Goal: Transaction & Acquisition: Book appointment/travel/reservation

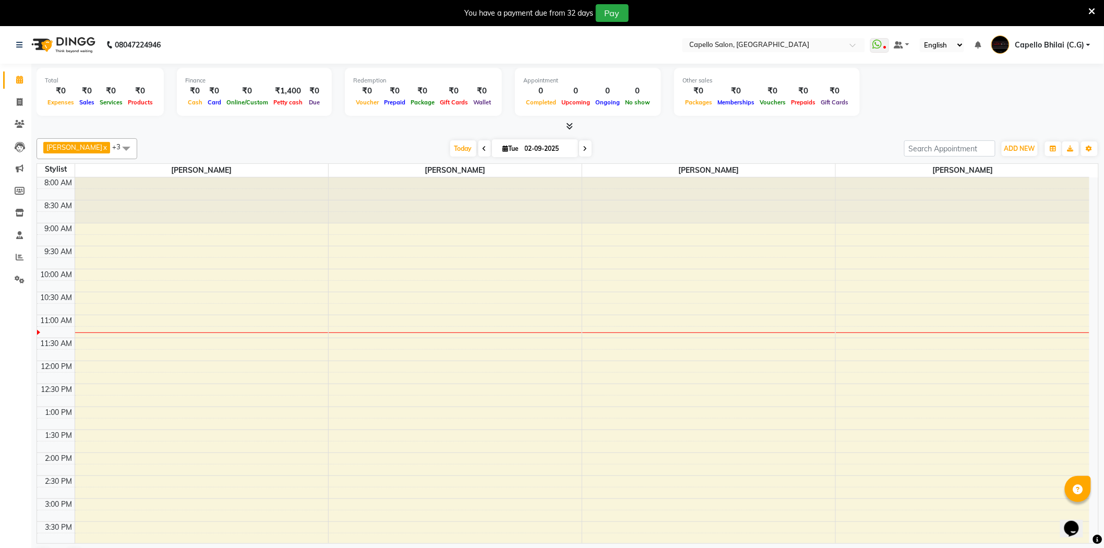
drag, startPoint x: 1096, startPoint y: 8, endPoint x: 1089, endPoint y: 13, distance: 8.2
click at [1096, 8] on div "You have a payment due from 32 days Pay" at bounding box center [552, 13] width 1104 height 26
click at [1089, 13] on icon at bounding box center [1092, 11] width 7 height 9
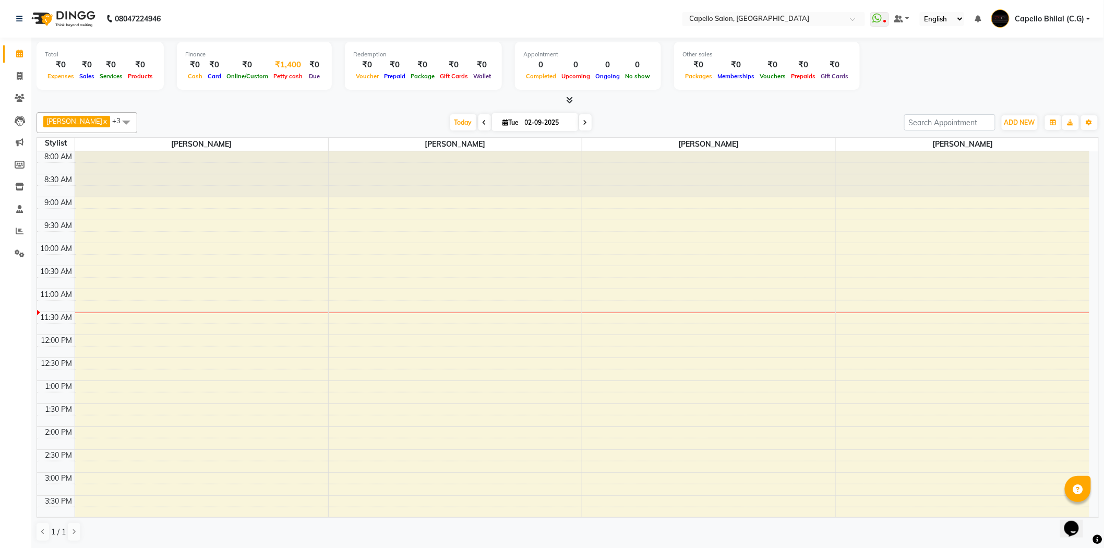
click at [281, 63] on div "₹1,400" at bounding box center [288, 65] width 34 height 12
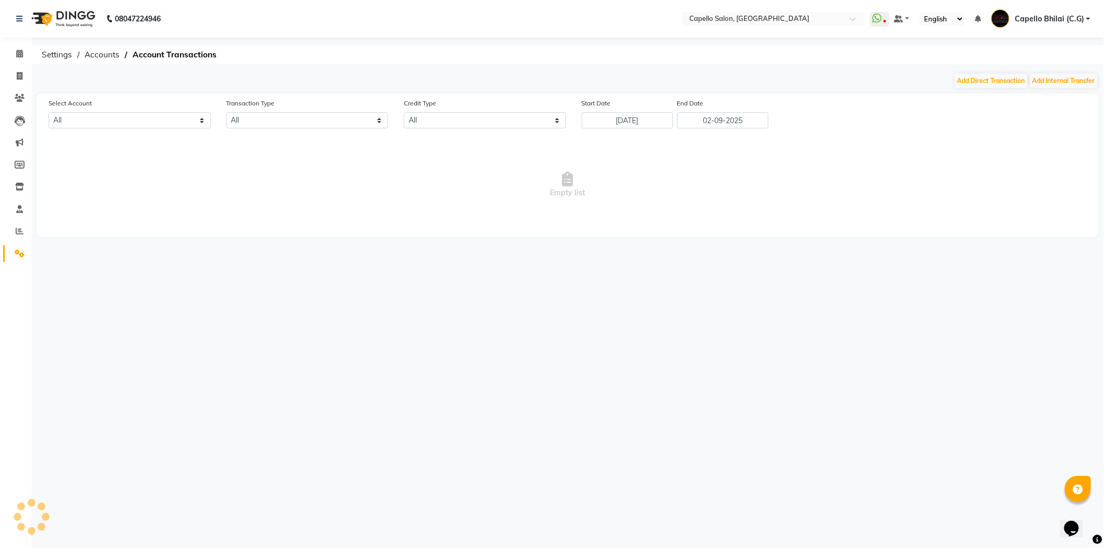
select select "2427"
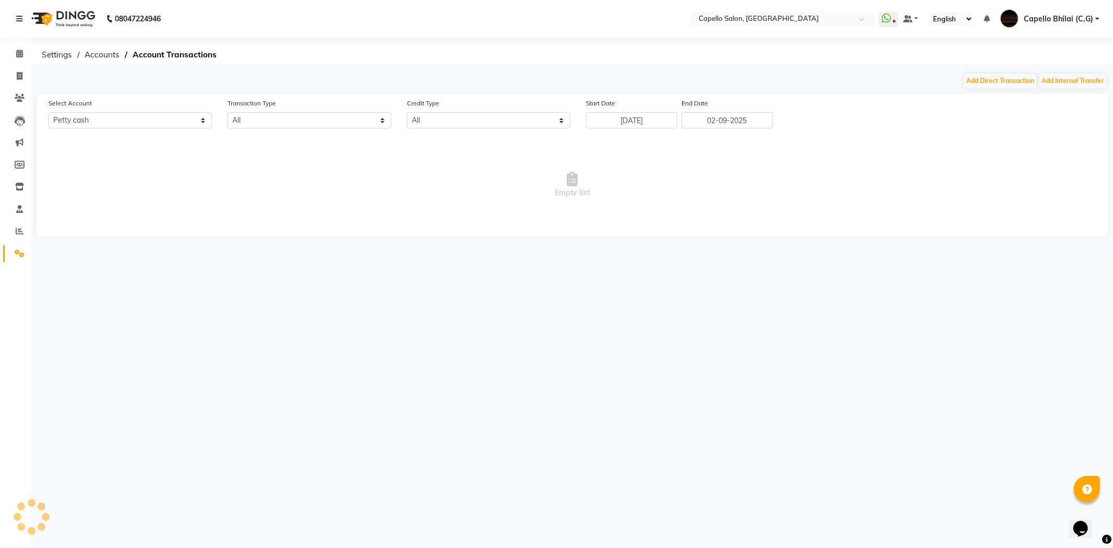
click at [1067, 70] on div "08047224946 Select Location × Capello Salon, Bhilai WhatsApp Status ✕ Status: D…" at bounding box center [556, 274] width 1113 height 548
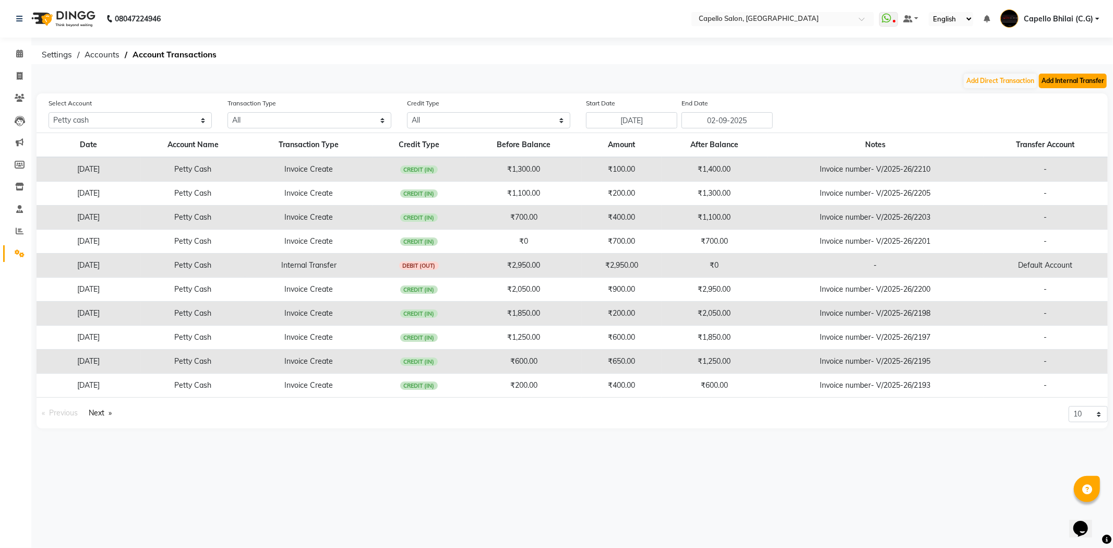
click at [1070, 77] on button "Add Internal Transfer" at bounding box center [1073, 81] width 68 height 15
select select "internal transfer"
select select "2427"
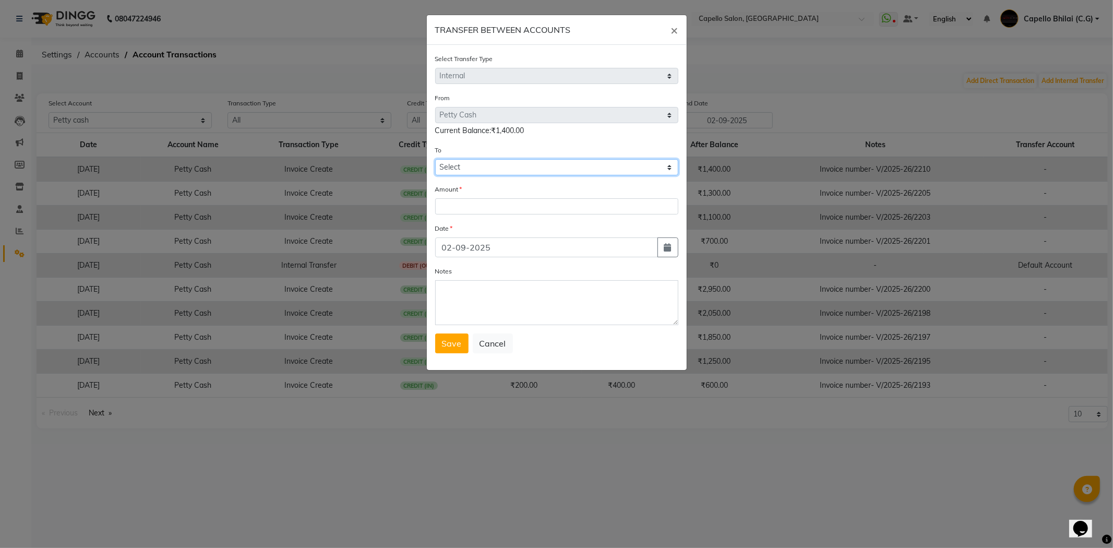
drag, startPoint x: 535, startPoint y: 160, endPoint x: 535, endPoint y: 174, distance: 14.6
click at [535, 160] on select "Select Default Account Petty Cash" at bounding box center [556, 167] width 243 height 16
select select "893"
click at [435, 159] on select "Select Default Account Petty Cash" at bounding box center [556, 167] width 243 height 16
click at [499, 210] on input "number" at bounding box center [556, 206] width 243 height 16
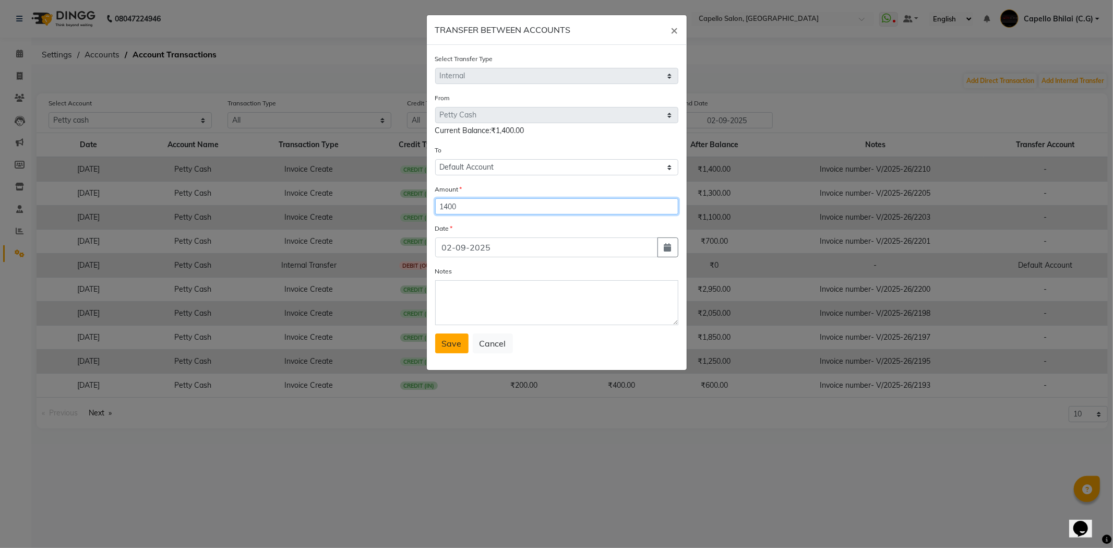
type input "1400"
click at [447, 343] on span "Save" at bounding box center [452, 343] width 20 height 10
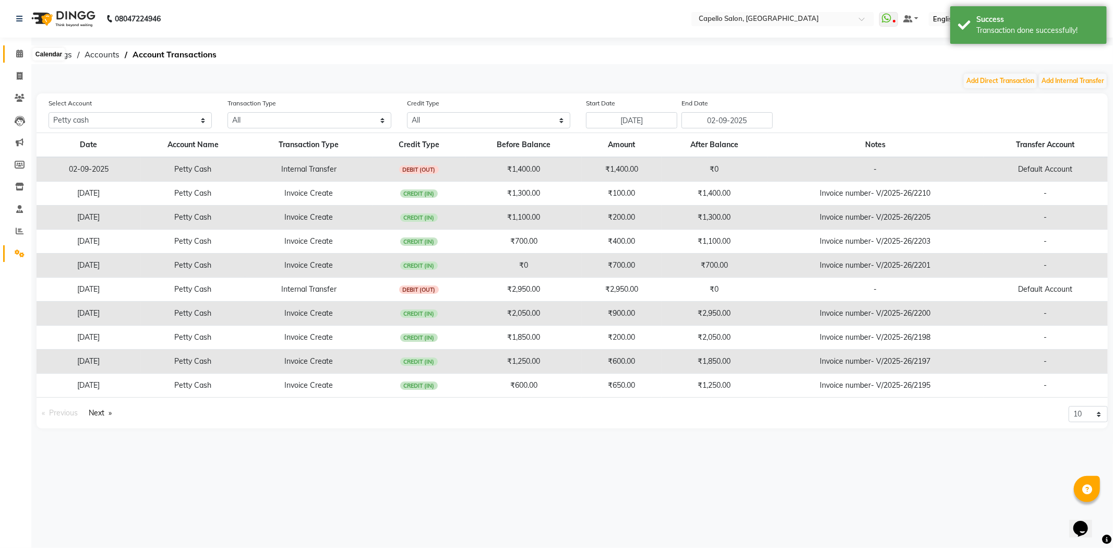
click at [17, 54] on icon at bounding box center [19, 54] width 7 height 8
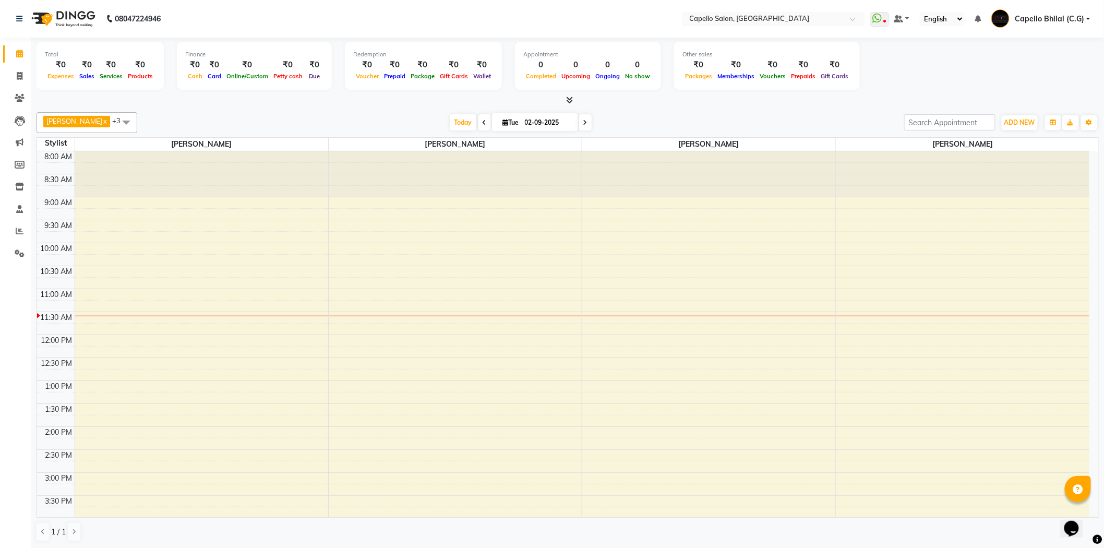
click at [567, 102] on icon at bounding box center [570, 100] width 7 height 8
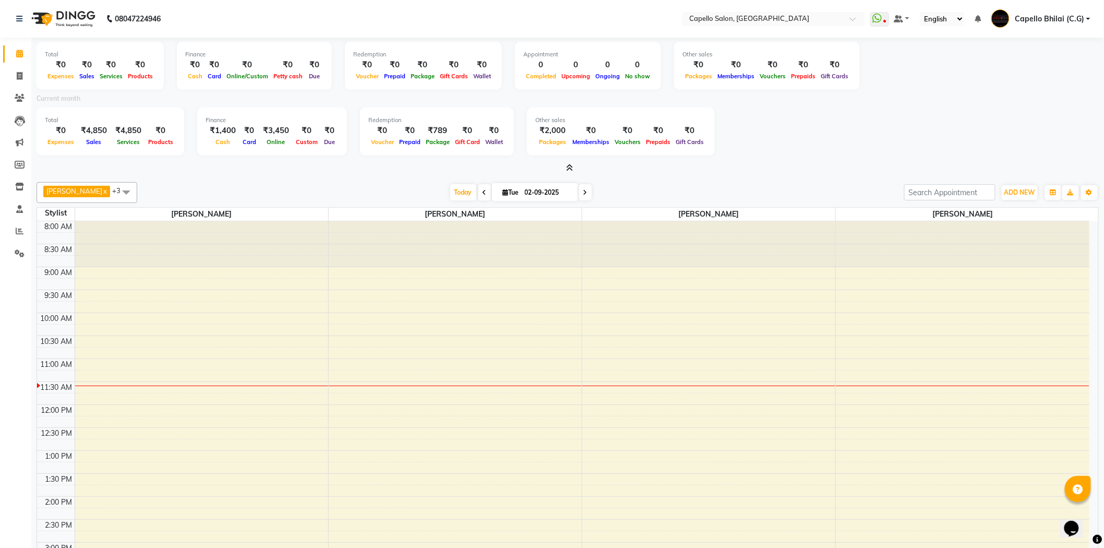
click at [569, 166] on icon at bounding box center [570, 168] width 7 height 8
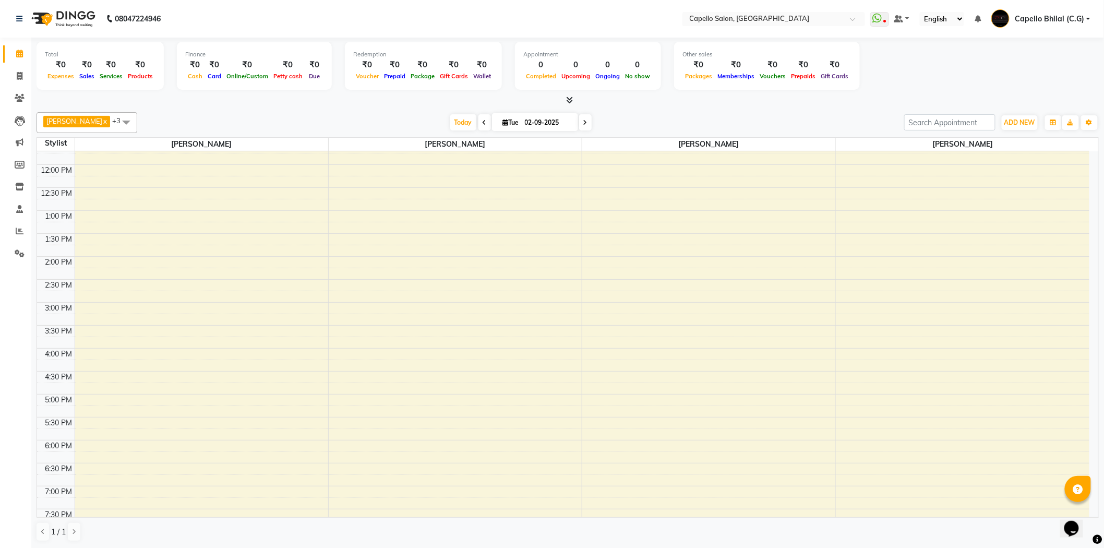
scroll to position [279, 0]
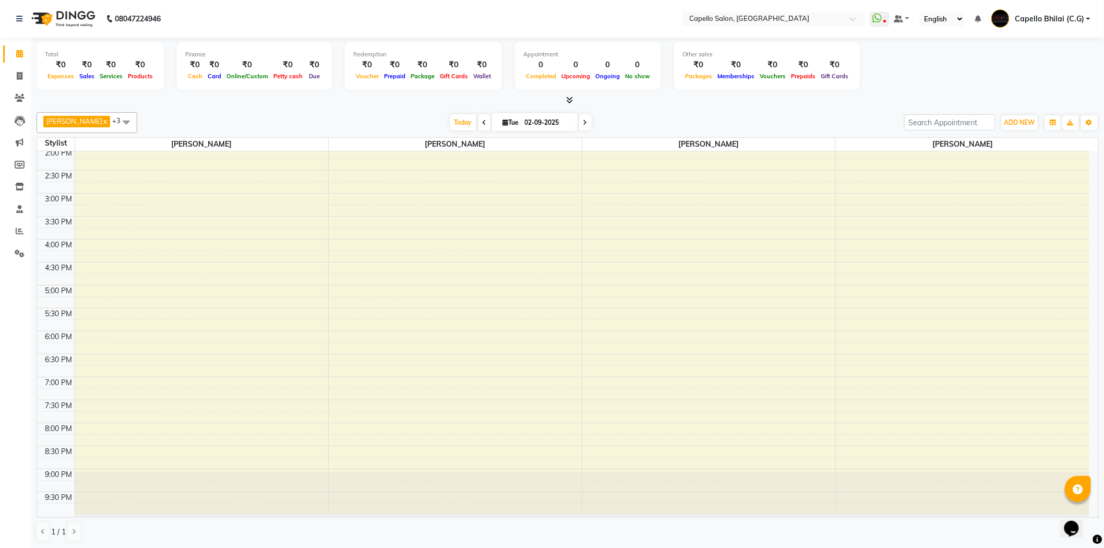
click at [567, 98] on icon at bounding box center [570, 100] width 7 height 8
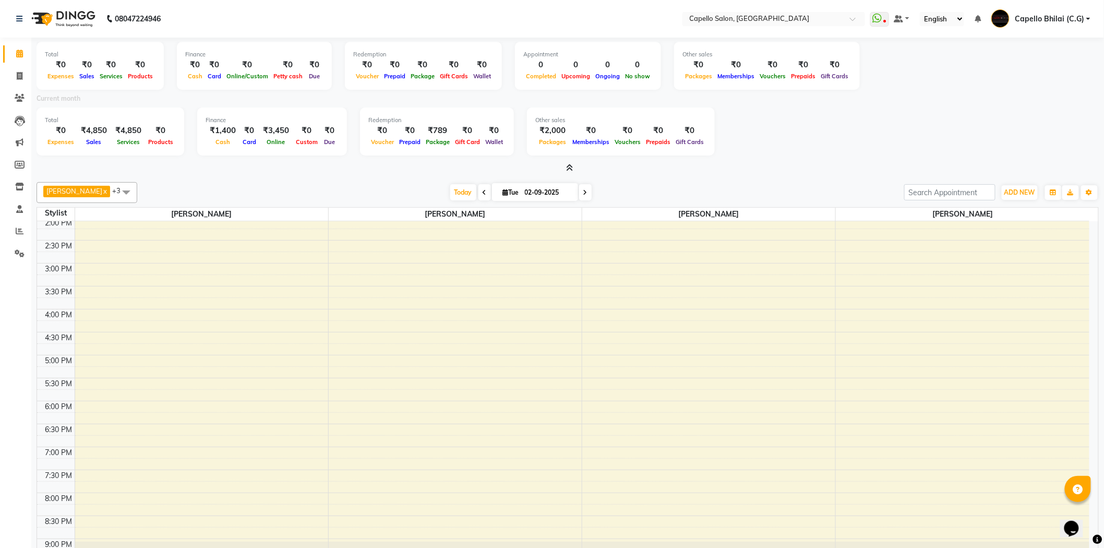
click at [571, 164] on icon at bounding box center [570, 168] width 7 height 8
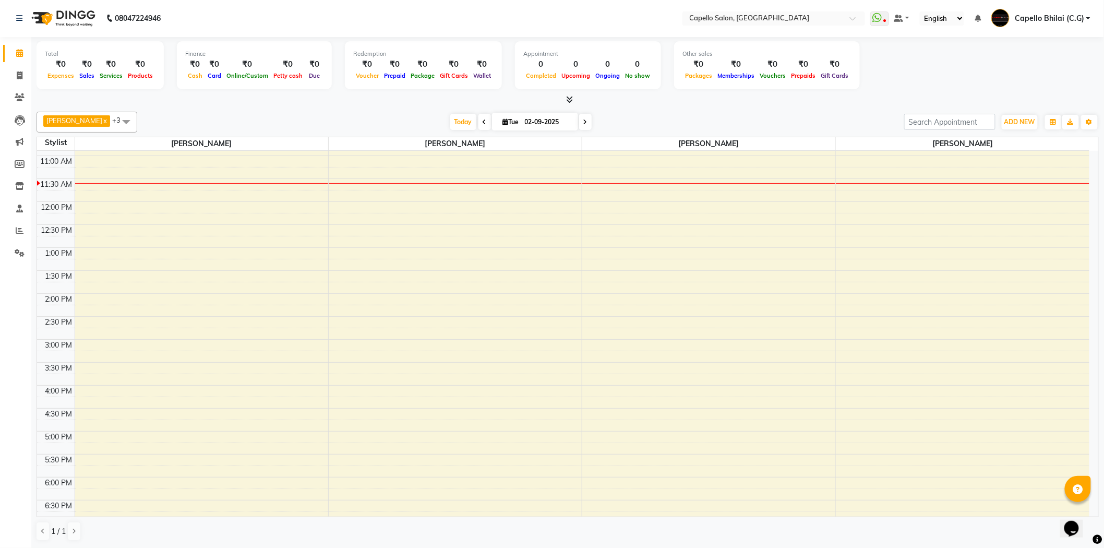
scroll to position [105, 0]
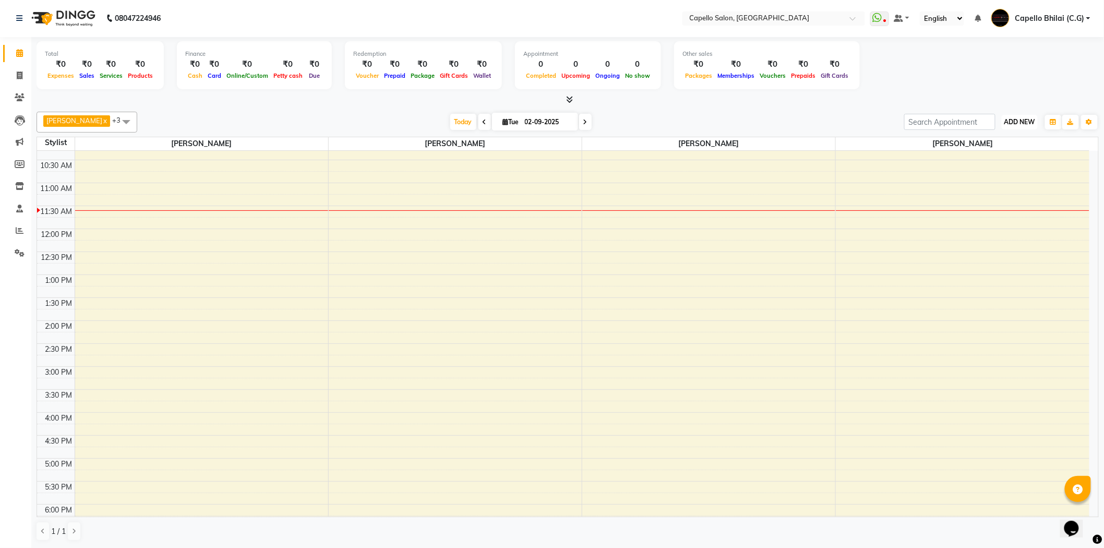
click at [1012, 119] on span "ADD NEW" at bounding box center [1019, 122] width 31 height 8
click at [985, 179] on link "Add Attendance" at bounding box center [996, 182] width 82 height 14
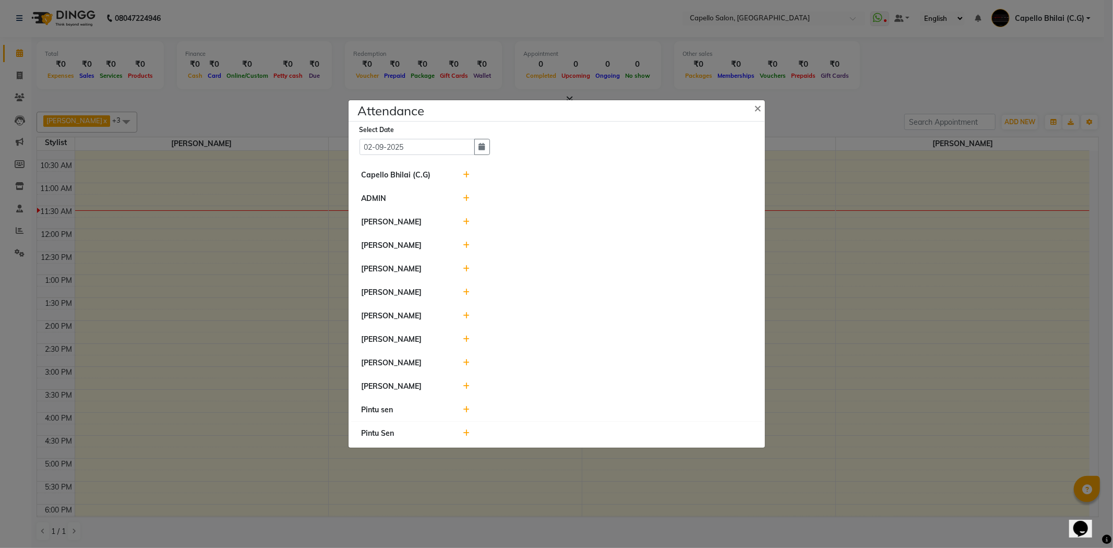
click at [472, 170] on div at bounding box center [607, 175] width 305 height 11
click at [469, 174] on div at bounding box center [607, 175] width 305 height 11
click at [466, 171] on icon at bounding box center [466, 174] width 7 height 7
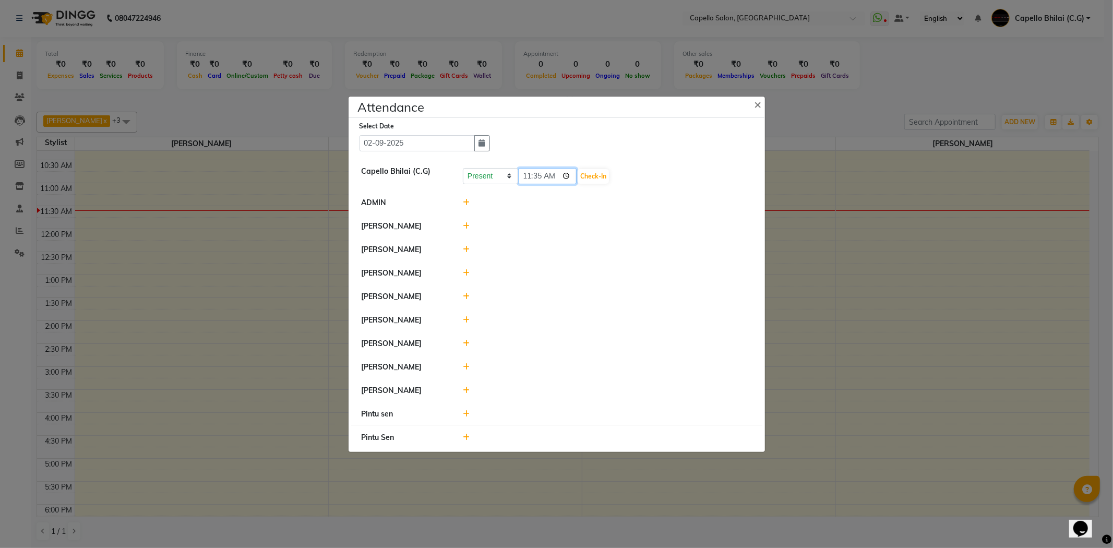
click at [529, 168] on input "11:35" at bounding box center [547, 176] width 58 height 16
type input "10:55"
click at [582, 173] on button "Check-In" at bounding box center [593, 176] width 31 height 15
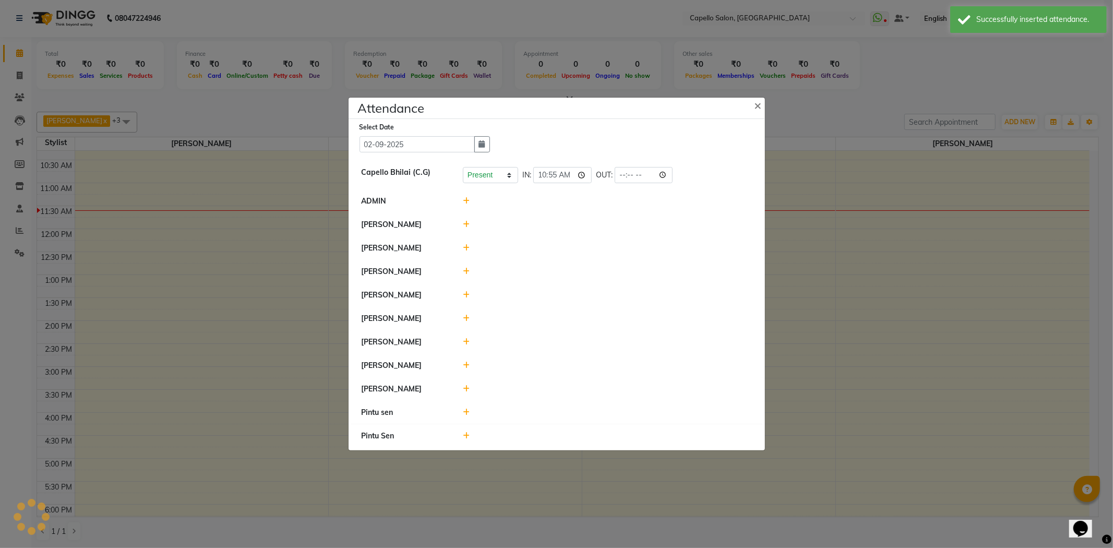
click at [463, 221] on icon at bounding box center [466, 224] width 7 height 7
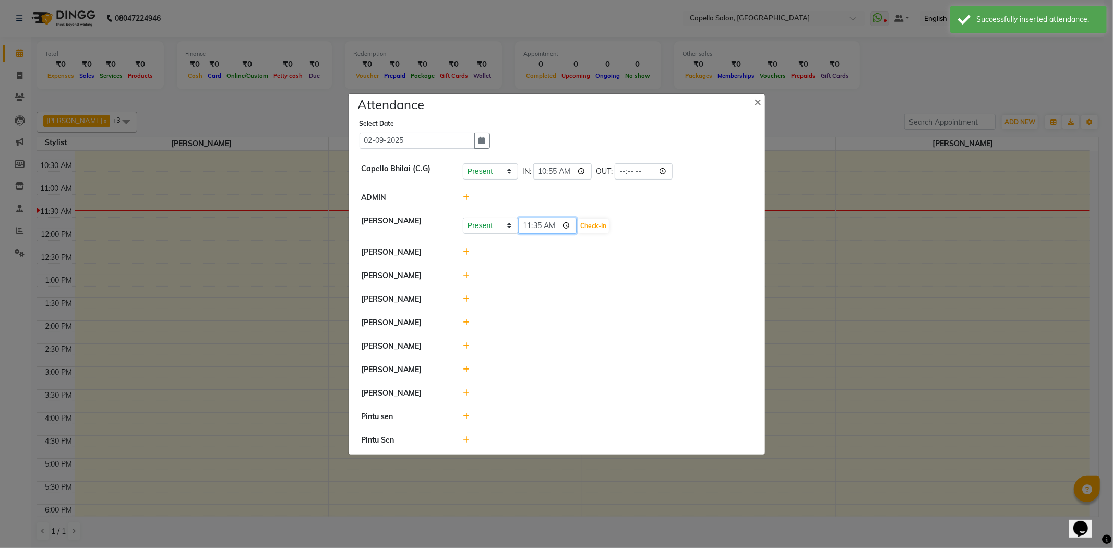
click at [525, 220] on input "11:35" at bounding box center [547, 226] width 58 height 16
type input "10:55"
click at [587, 223] on button "Check-In" at bounding box center [593, 226] width 31 height 15
click at [466, 301] on icon at bounding box center [466, 297] width 7 height 7
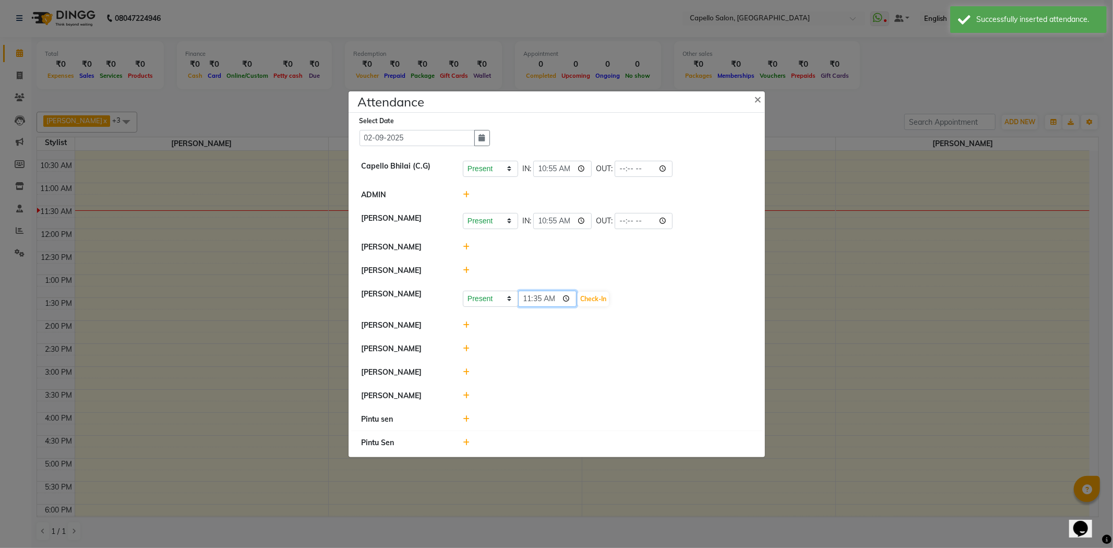
click at [527, 303] on input "11:35" at bounding box center [547, 299] width 58 height 16
type input "10:55"
click at [592, 303] on button "Check-In" at bounding box center [593, 299] width 31 height 15
click at [465, 327] on icon at bounding box center [466, 323] width 7 height 7
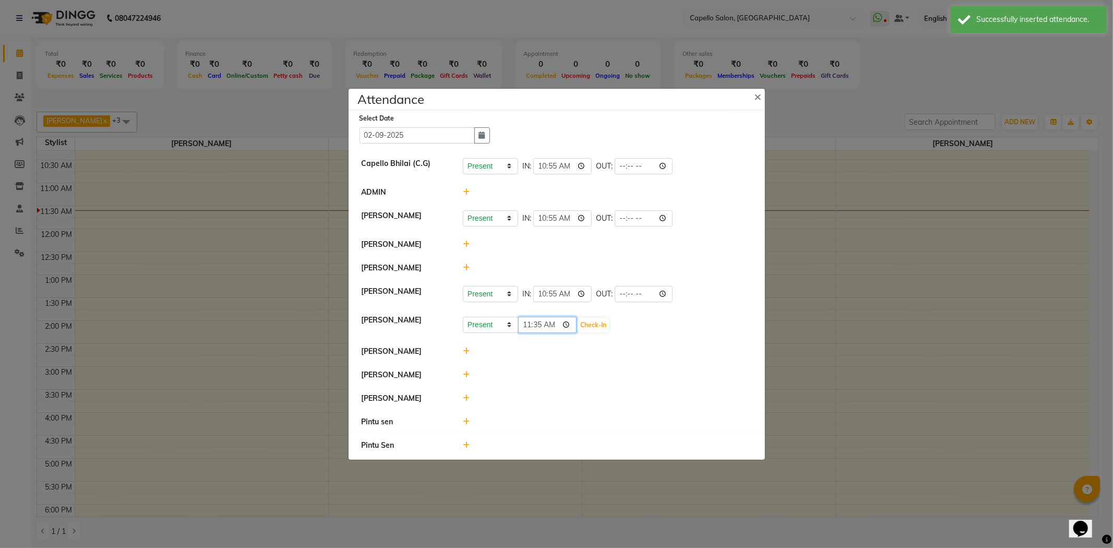
click at [538, 331] on input "11:35" at bounding box center [547, 325] width 58 height 16
type input "11:00"
click at [593, 332] on button "Check-In" at bounding box center [593, 325] width 31 height 15
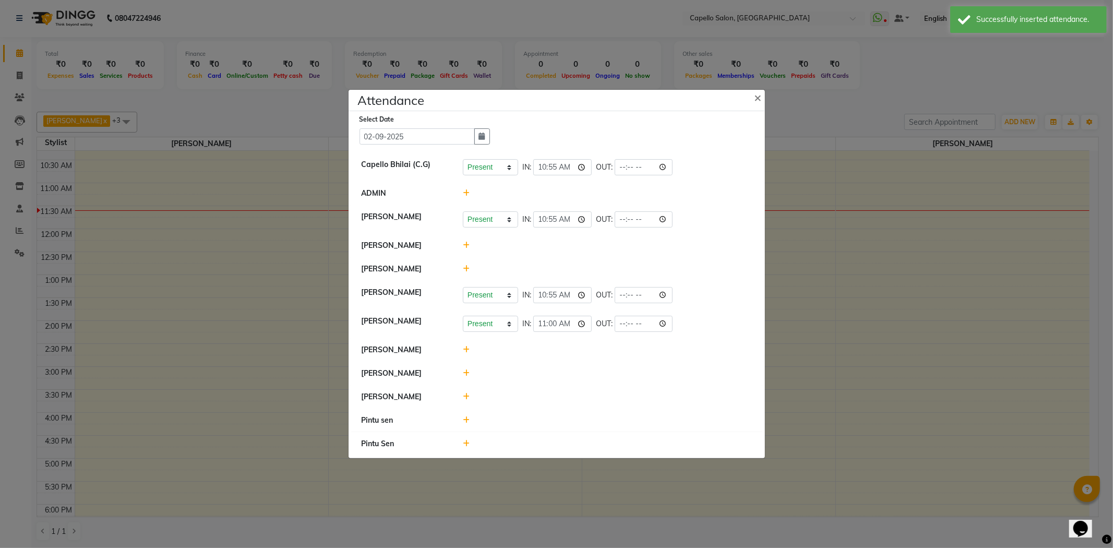
click at [467, 399] on icon at bounding box center [466, 396] width 7 height 7
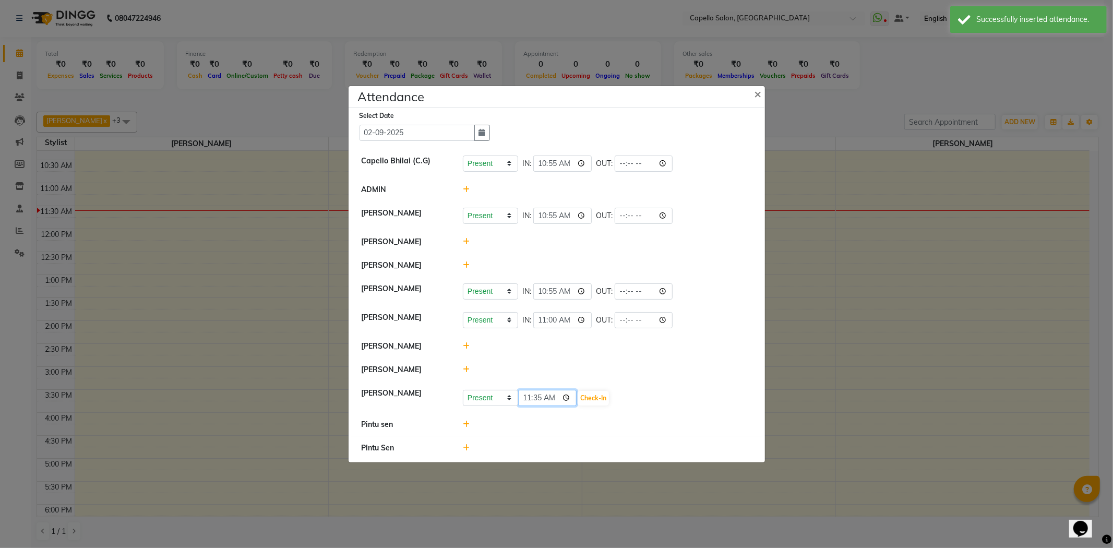
click at [522, 403] on input "11:35" at bounding box center [547, 398] width 58 height 16
type input "10:55"
click at [586, 403] on button "Check-In" at bounding box center [593, 398] width 31 height 15
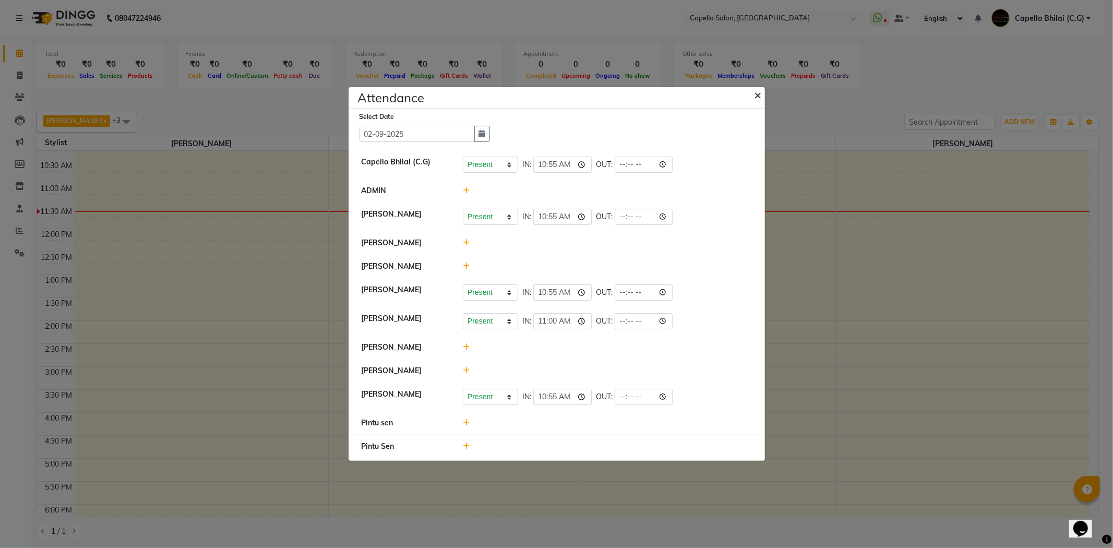
click at [763, 83] on button "×" at bounding box center [759, 94] width 26 height 29
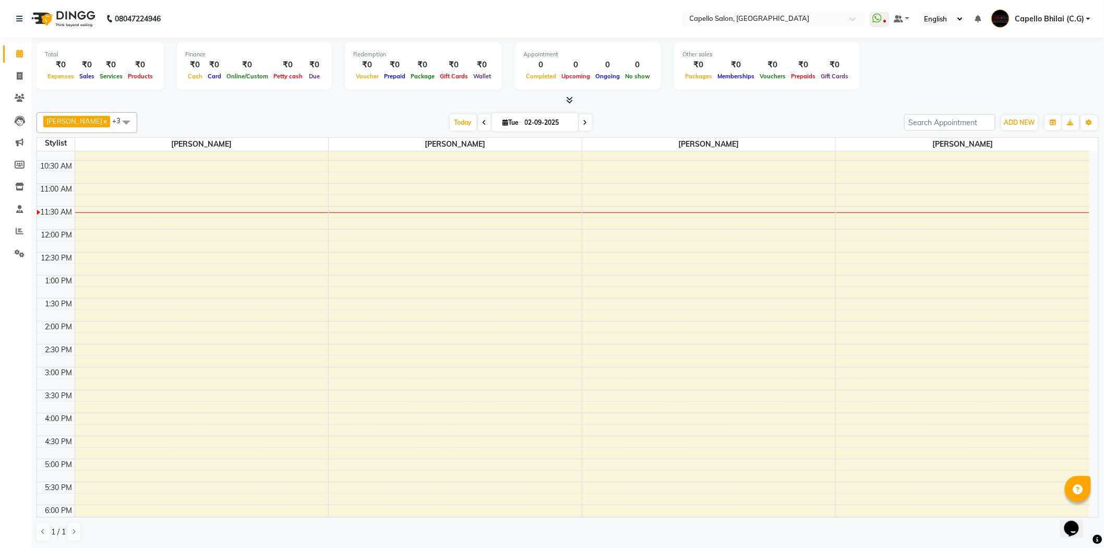
scroll to position [1, 0]
drag, startPoint x: 1112, startPoint y: 50, endPoint x: 274, endPoint y: 118, distance: 840.7
click at [274, 118] on div "Today Tue 02-09-2025" at bounding box center [520, 122] width 757 height 16
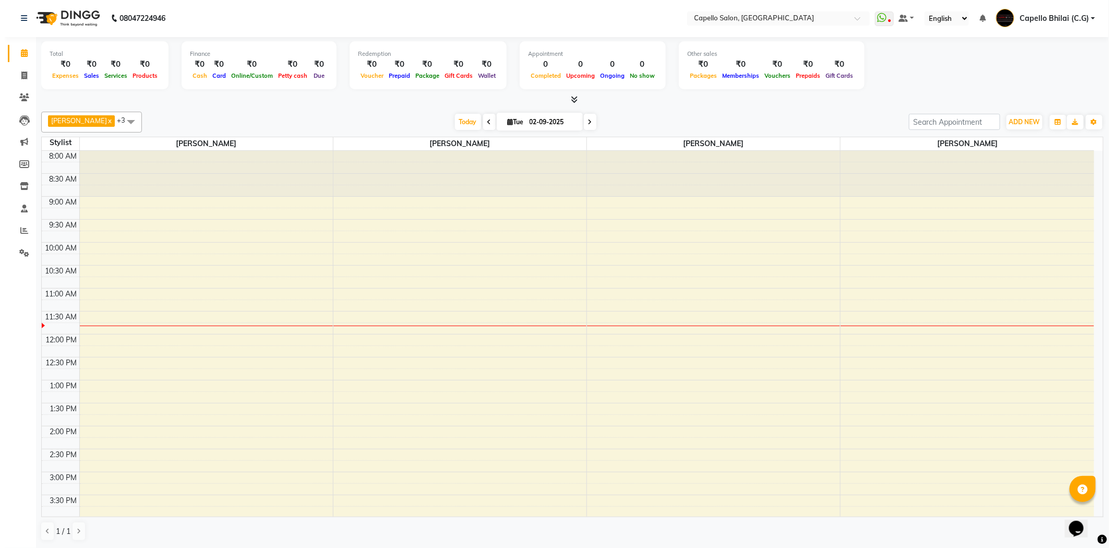
scroll to position [0, 0]
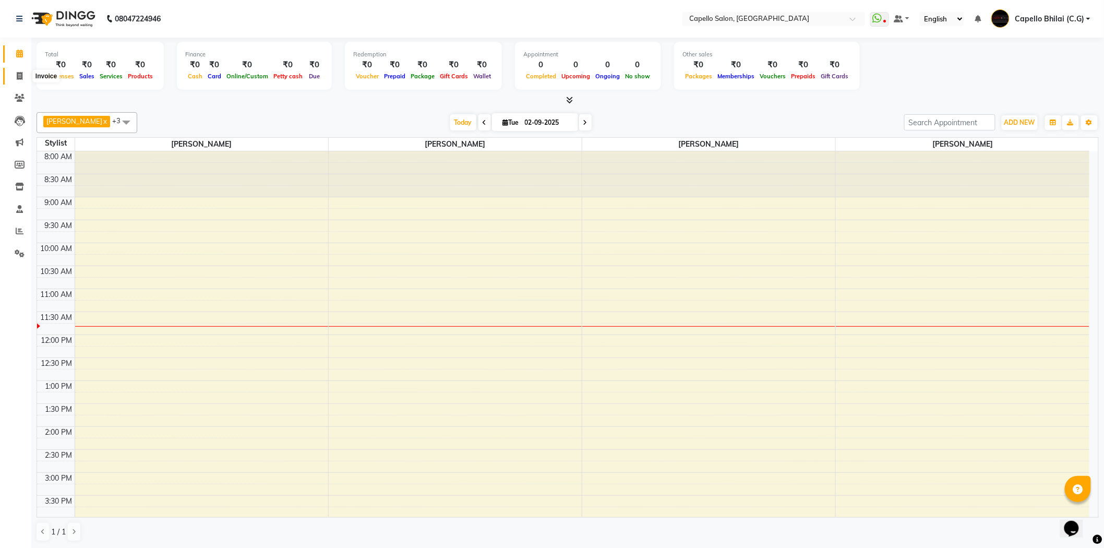
click at [21, 77] on icon at bounding box center [20, 76] width 6 height 8
select select "service"
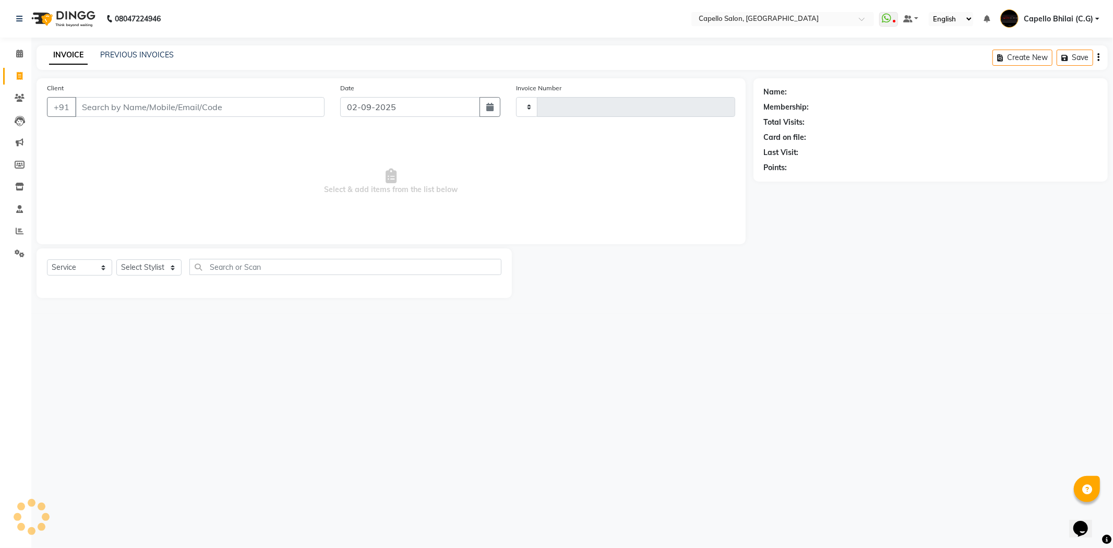
type input "2211"
select select "809"
click at [142, 103] on input "Client" at bounding box center [199, 107] width 249 height 20
type input "9329995981"
click at [304, 108] on span "Add Client" at bounding box center [297, 107] width 41 height 10
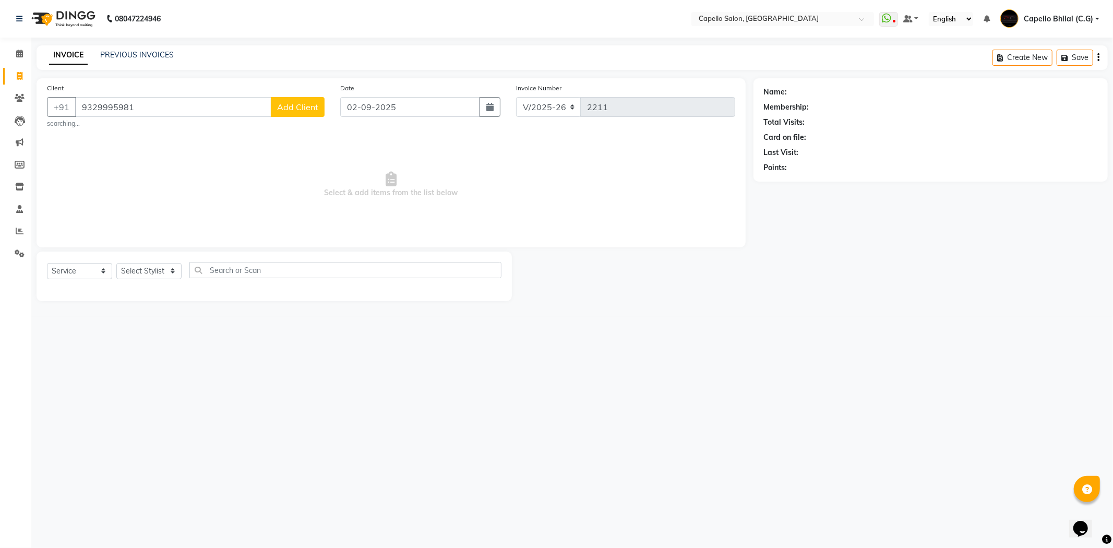
select select "7"
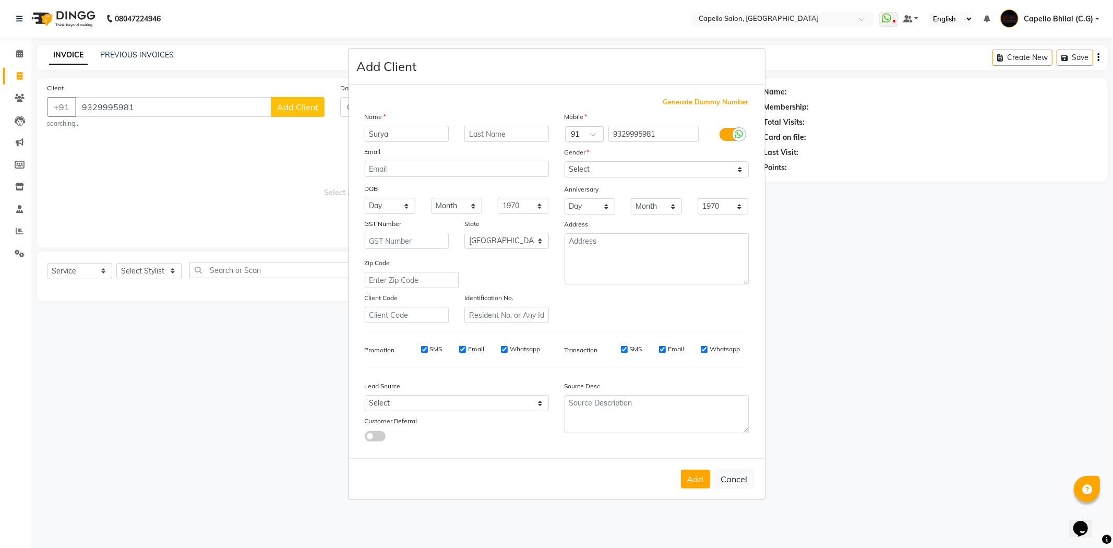
type input "Surya"
click at [534, 137] on input "text" at bounding box center [506, 134] width 85 height 16
type input "Mishra"
drag, startPoint x: 611, startPoint y: 167, endPoint x: 608, endPoint y: 175, distance: 8.4
click at [611, 167] on select "Select Male Female Other Prefer Not To Say" at bounding box center [657, 169] width 184 height 16
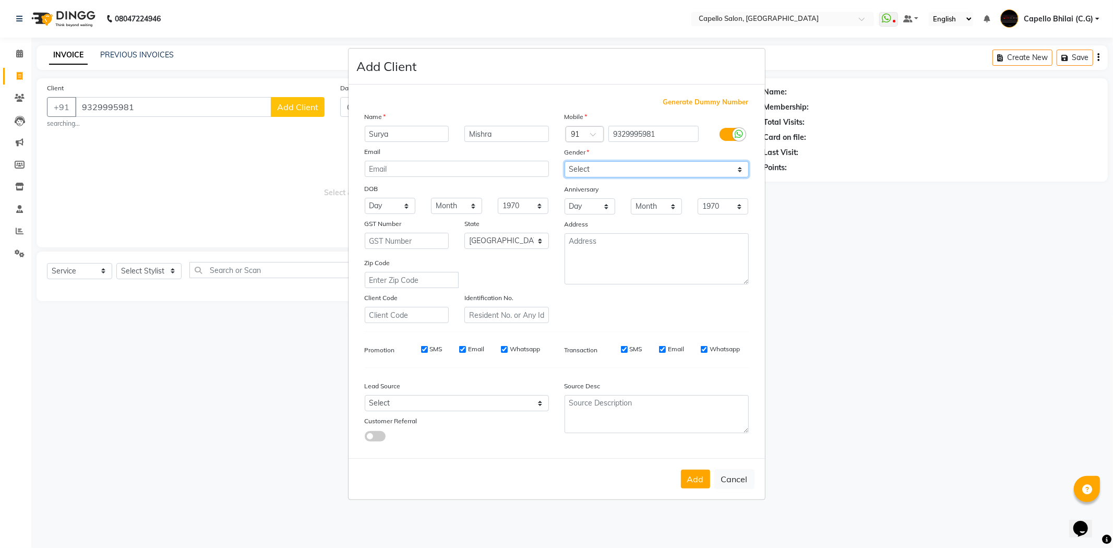
select select "male"
click at [565, 161] on select "Select Male Female Other Prefer Not To Say" at bounding box center [657, 169] width 184 height 16
click at [698, 482] on button "Add" at bounding box center [695, 479] width 29 height 19
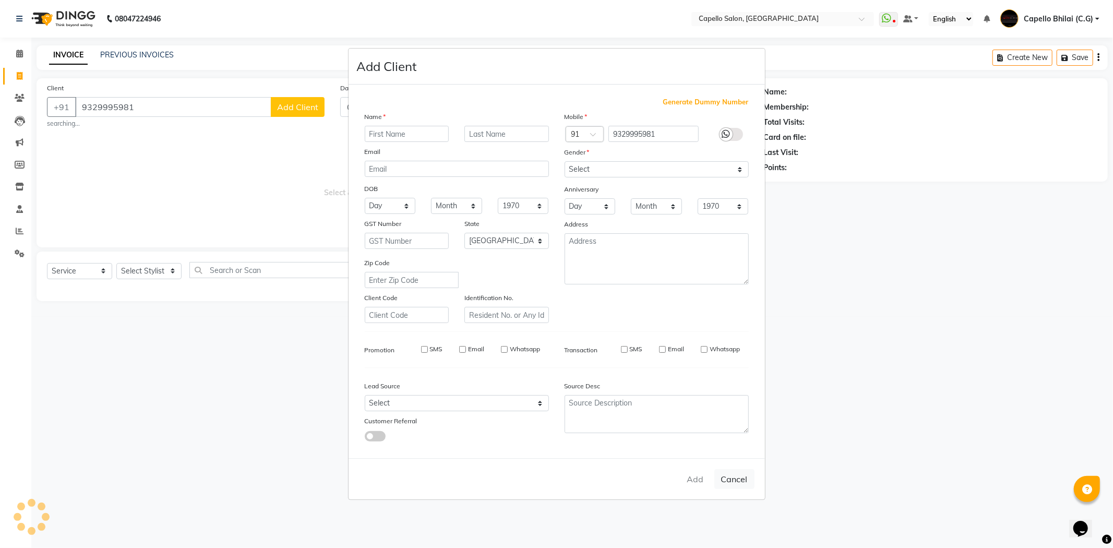
select select
select select "null"
select select
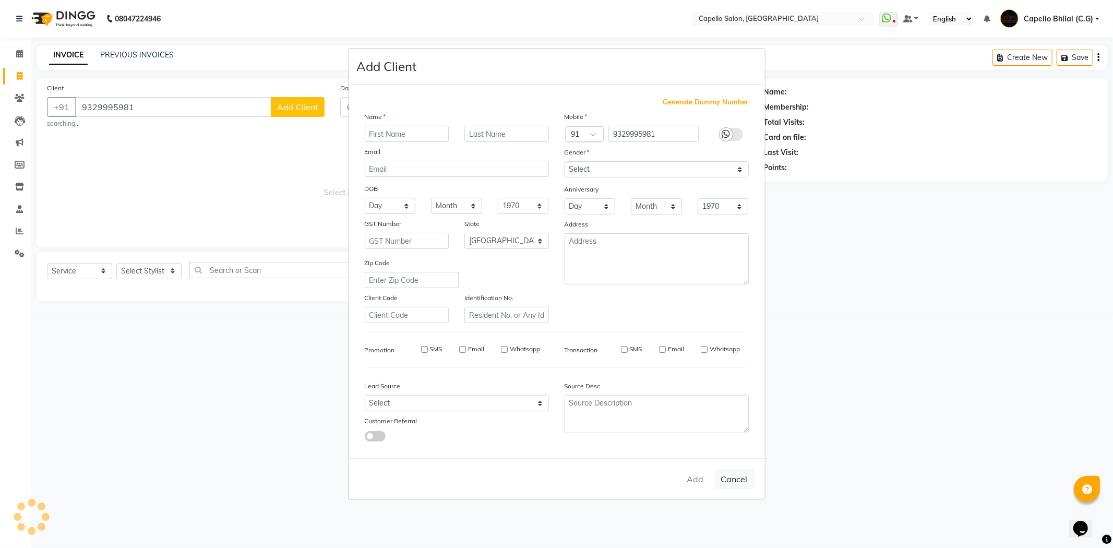
select select
checkbox input "false"
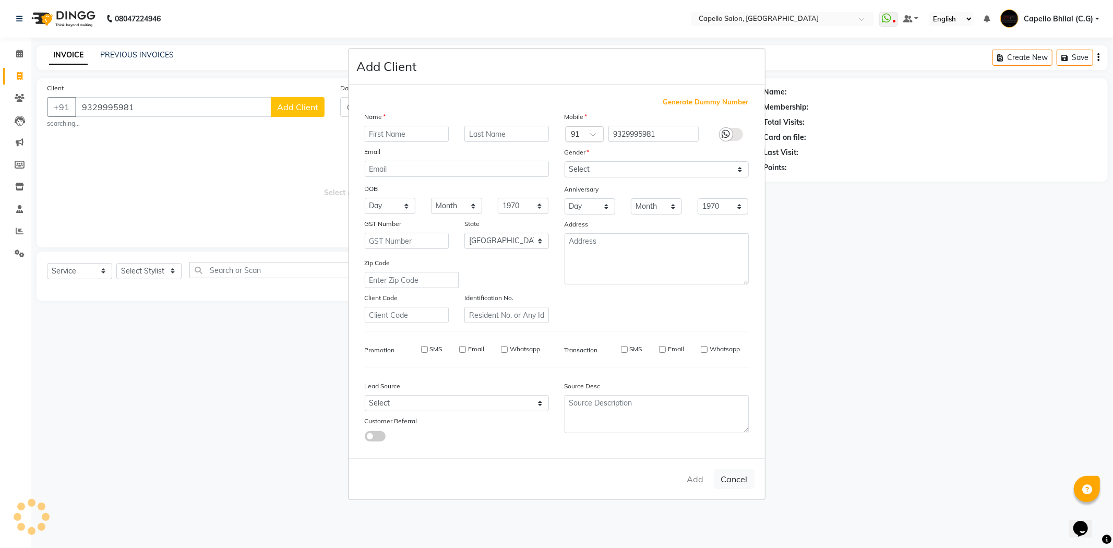
checkbox input "false"
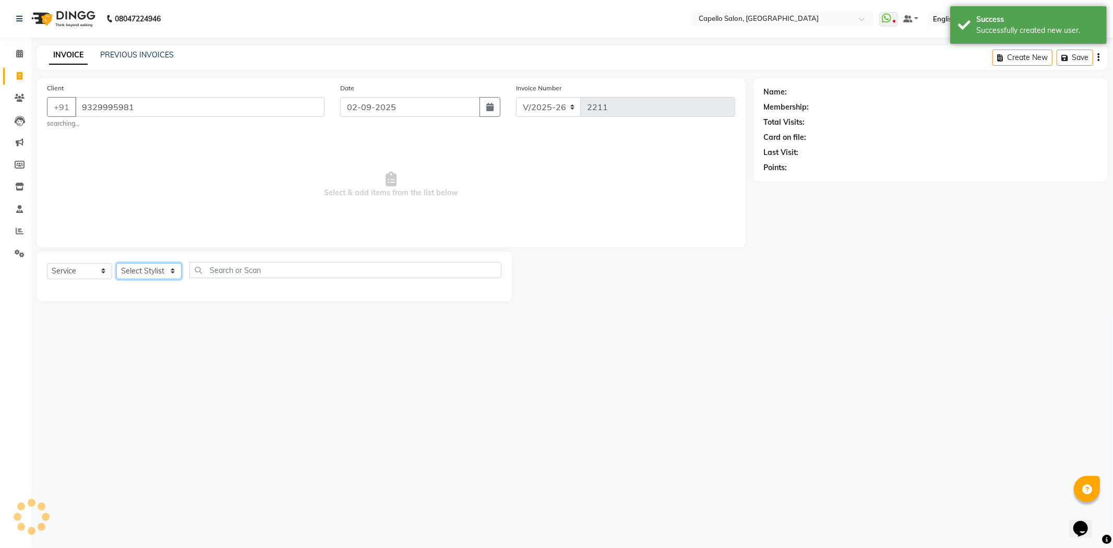
click at [155, 272] on select "Select Stylist ADMIN Anjali Tandia Ashish Kadwe Capello Bhilai (C.G) Nazma Shei…" at bounding box center [148, 271] width 65 height 16
select select "17882"
click at [116, 263] on select "Select Stylist ADMIN Anjali Tandia Ashish Kadwe Capello Bhilai (C.G) Nazma Shei…" at bounding box center [148, 271] width 65 height 16
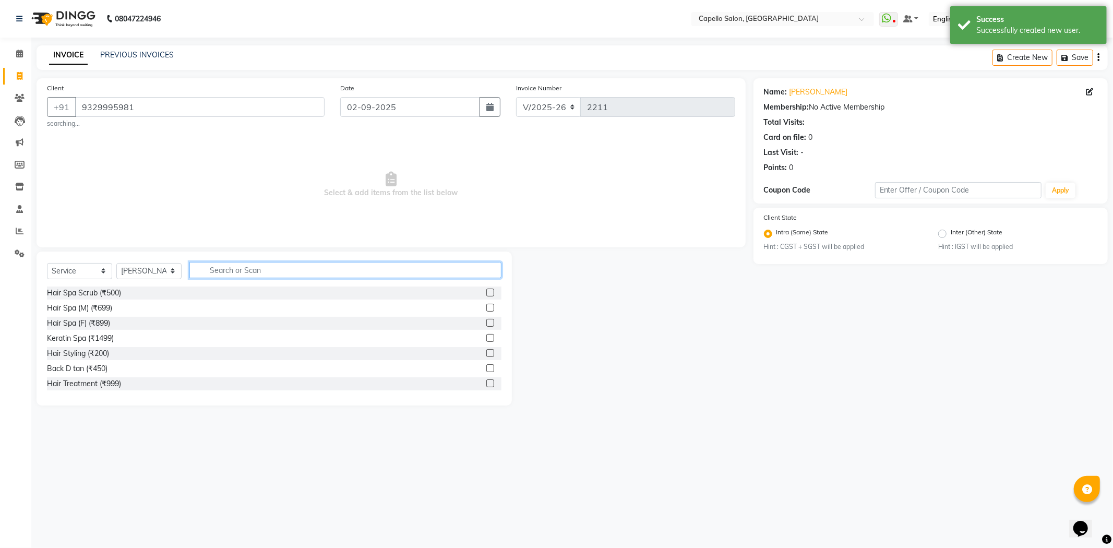
click at [278, 278] on input "text" at bounding box center [345, 270] width 312 height 16
type input "cut"
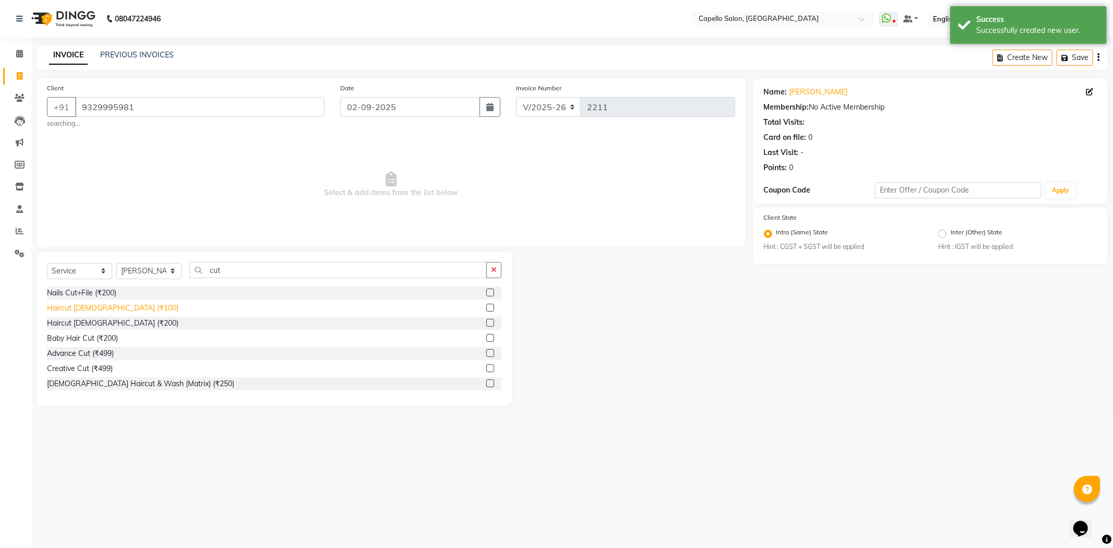
click at [108, 307] on div "Haircut male (₹100)" at bounding box center [112, 308] width 131 height 11
checkbox input "false"
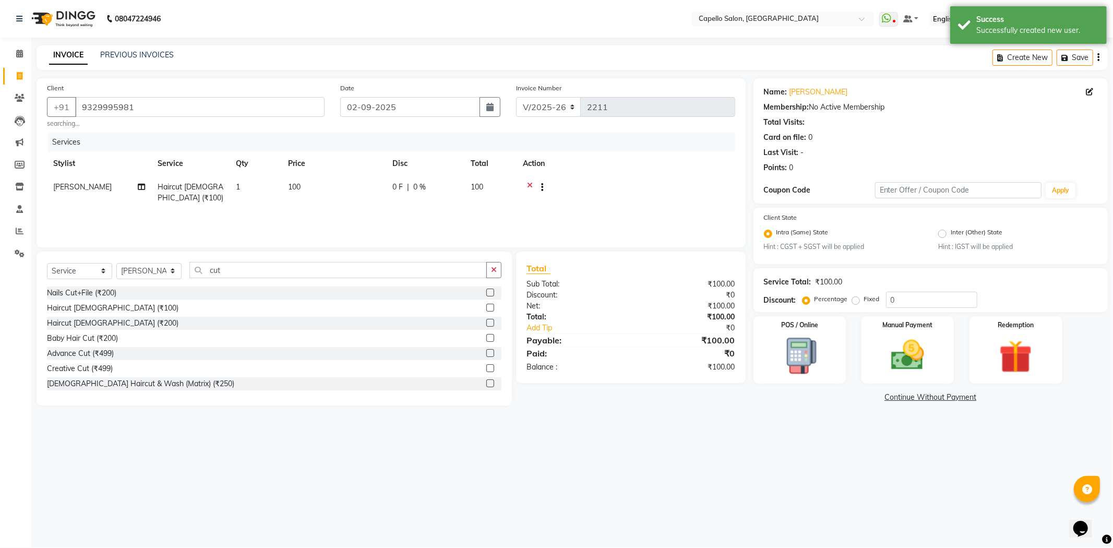
click at [298, 197] on td "100" at bounding box center [334, 192] width 104 height 34
select select "17882"
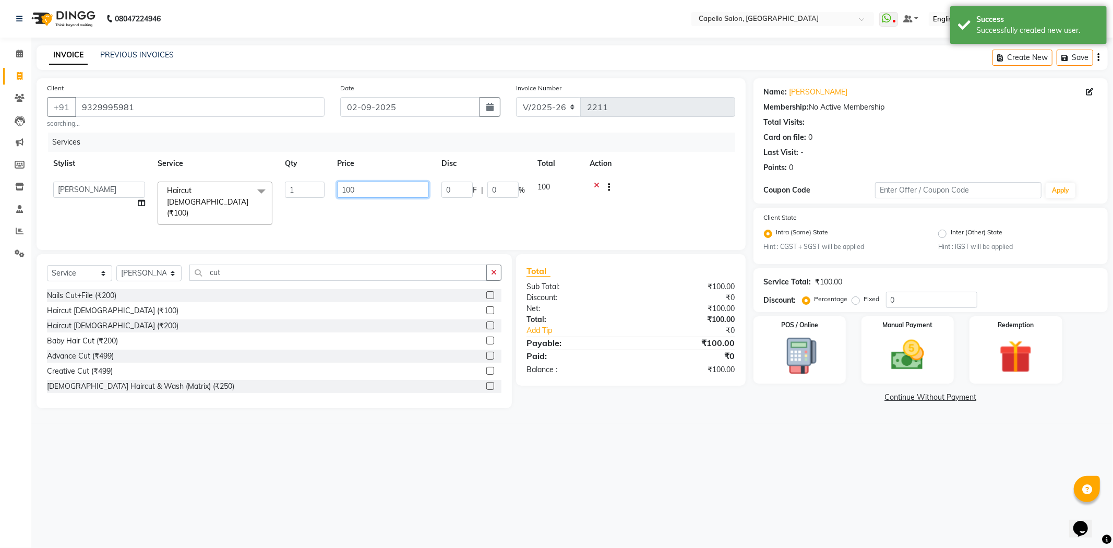
drag, startPoint x: 298, startPoint y: 197, endPoint x: 337, endPoint y: 189, distance: 39.8
click at [337, 189] on input "100" at bounding box center [383, 190] width 92 height 16
type input "200"
click at [601, 400] on div "Total Sub Total: ₹100.00 Discount: ₹0 Net: ₹100.00 Total: ₹100.00 Add Tip ₹0 Pa…" at bounding box center [633, 331] width 242 height 154
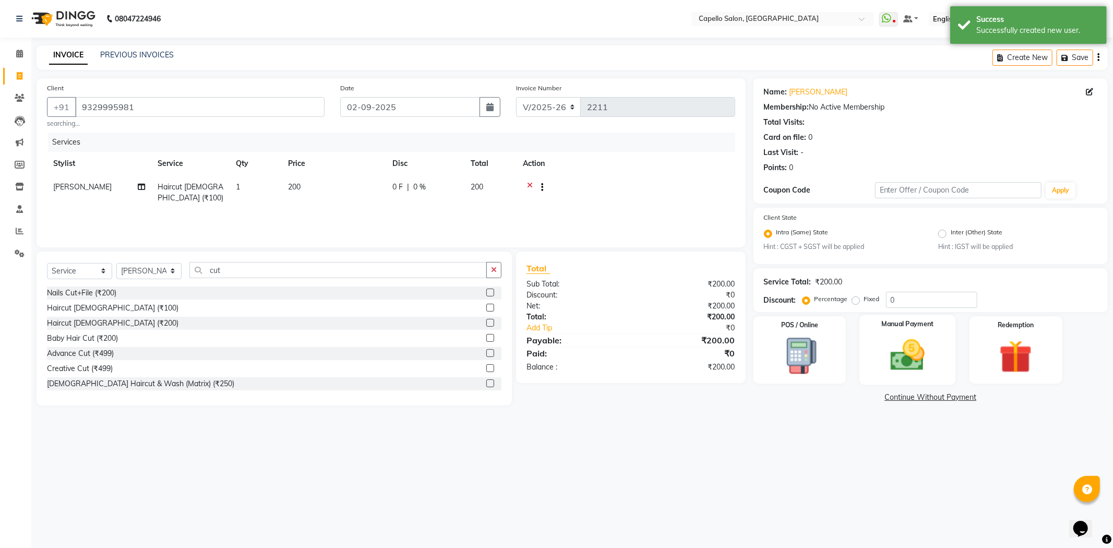
click at [915, 354] on img at bounding box center [908, 355] width 56 height 40
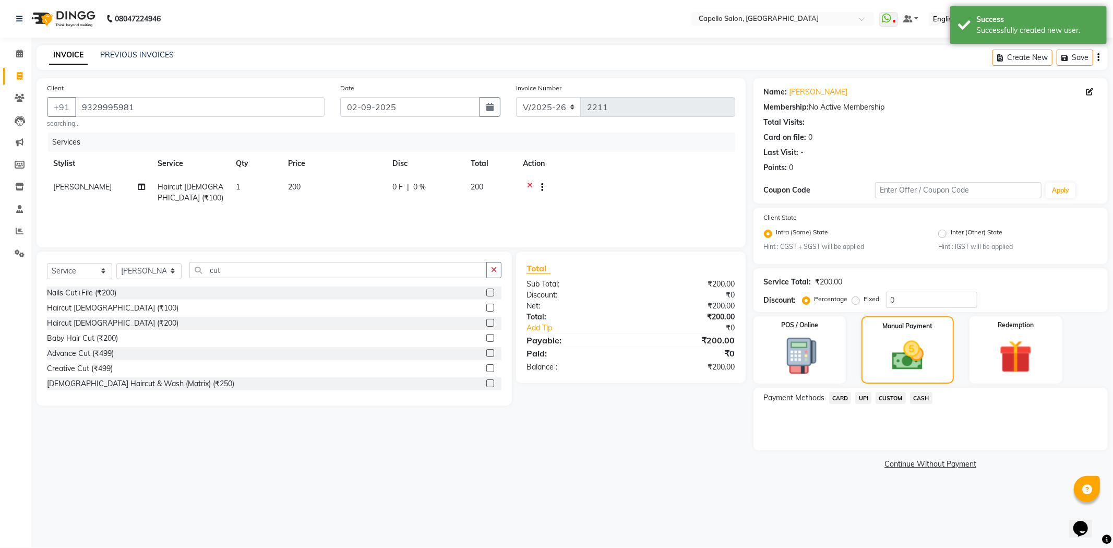
click at [920, 395] on span "CASH" at bounding box center [921, 398] width 22 height 12
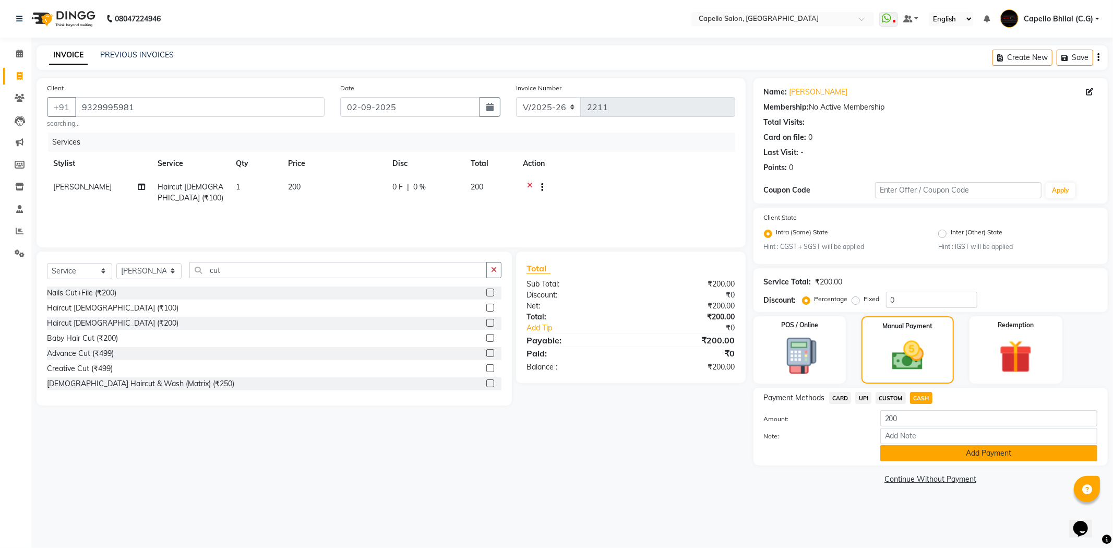
click at [932, 457] on button "Add Payment" at bounding box center [988, 453] width 217 height 16
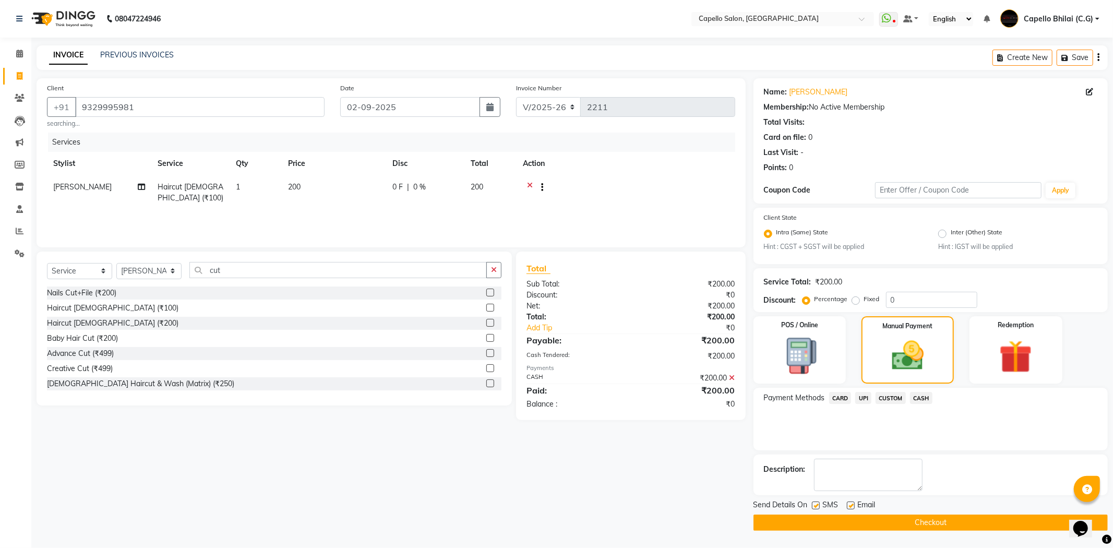
click at [70, 188] on span "YOGENDRA SEN" at bounding box center [82, 186] width 58 height 9
select select "17882"
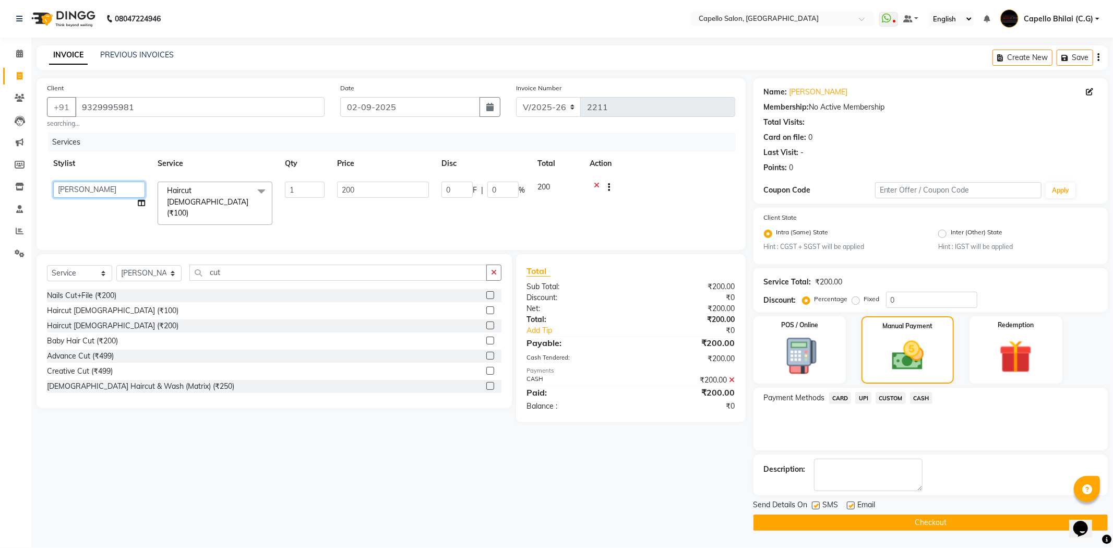
click at [70, 188] on select "ADMIN Anjali Tandia Ashish Kadwe Capello Bhilai (C.G) Nazma Sheikh Nitish Sen P…" at bounding box center [99, 190] width 92 height 16
select select "60545"
click at [194, 188] on span "Haircut male (₹100)" at bounding box center [207, 202] width 81 height 32
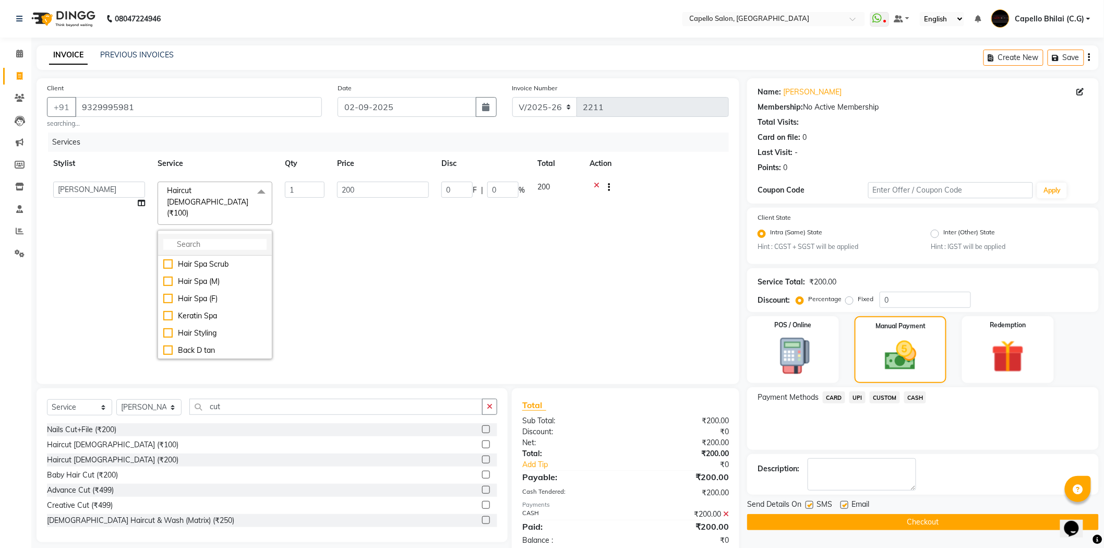
click at [201, 239] on input "multiselect-search" at bounding box center [214, 244] width 103 height 11
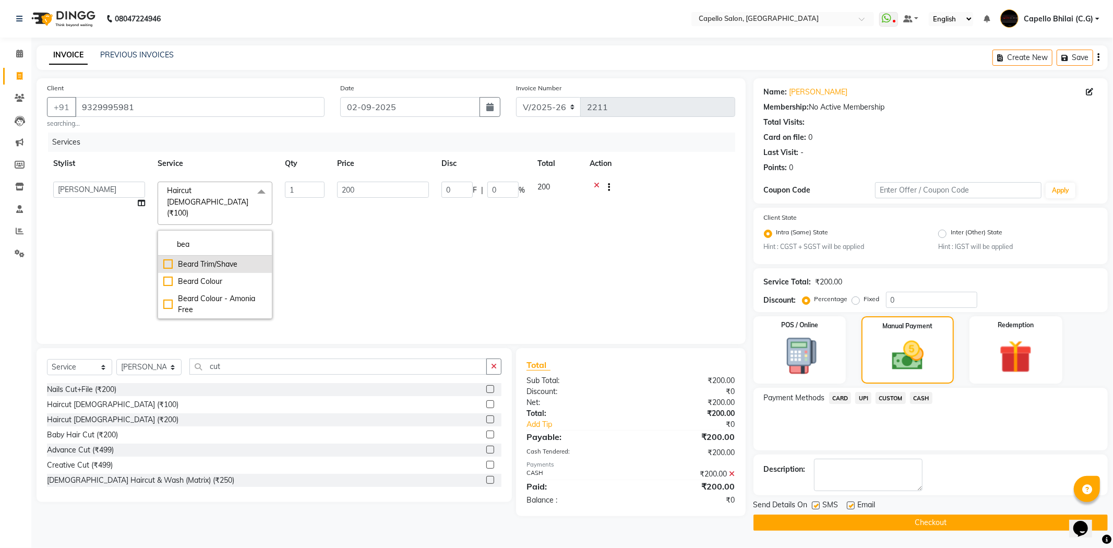
type input "bea"
click at [178, 259] on div "Beard Trim/Shave" at bounding box center [214, 264] width 103 height 11
checkbox input "true"
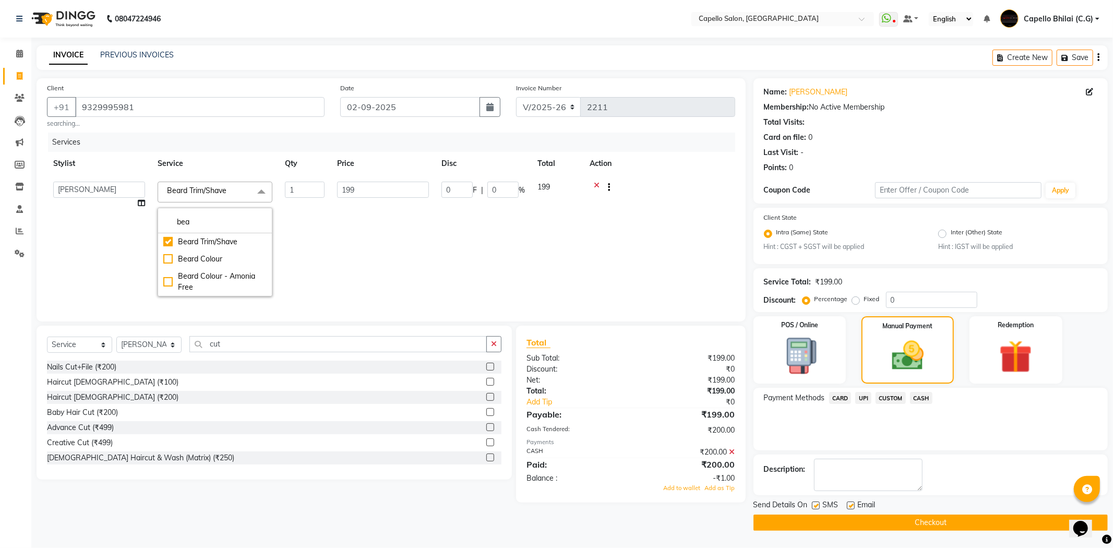
click at [607, 436] on div "Cash Tendered:" at bounding box center [575, 430] width 112 height 11
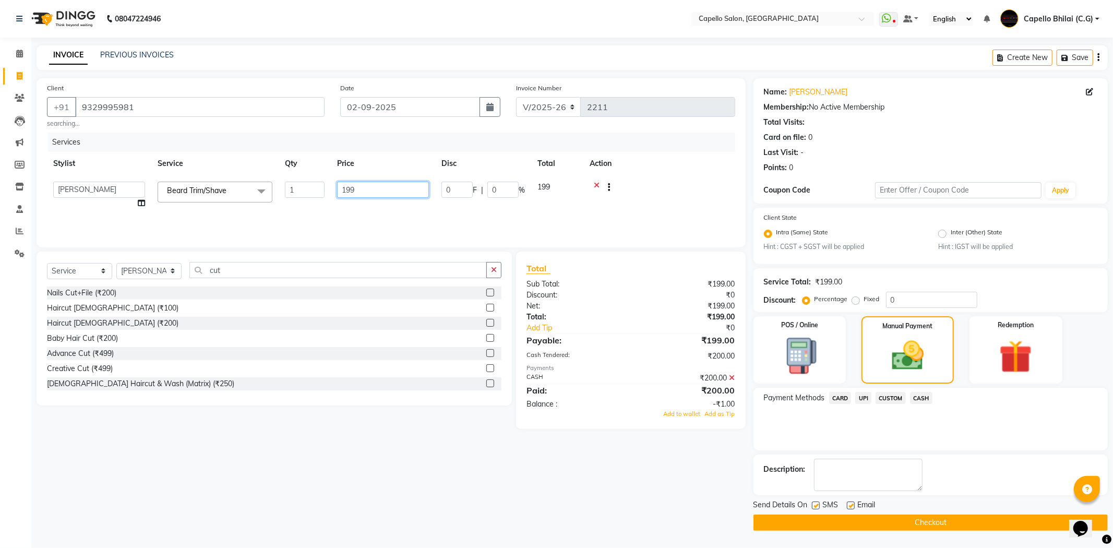
drag, startPoint x: 371, startPoint y: 188, endPoint x: 310, endPoint y: 190, distance: 61.1
click at [310, 190] on tr "ADMIN Anjali Tandia Ashish Kadwe Capello Bhilai (C.G) Nazma Sheikh Nitish Sen P…" at bounding box center [391, 195] width 688 height 40
type input "200"
click at [623, 363] on div "Total Sub Total: ₹200.00 Discount: ₹0 Net: ₹200.00 Total: ₹200.00 Add Tip ₹0 Pa…" at bounding box center [630, 336] width 209 height 148
click at [822, 527] on button "Checkout" at bounding box center [930, 522] width 354 height 16
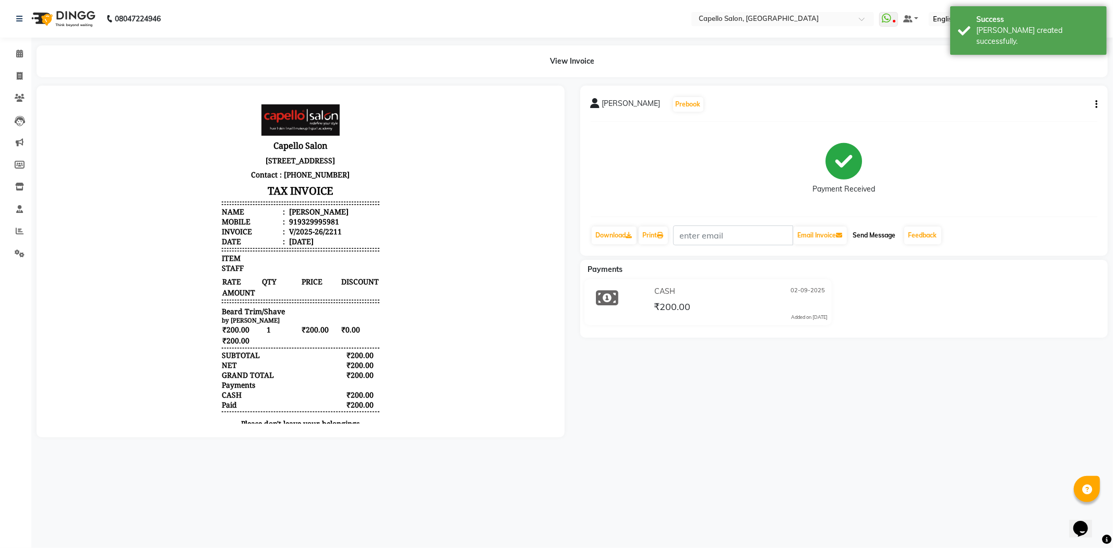
click at [890, 240] on button "Send Message" at bounding box center [874, 235] width 51 height 18
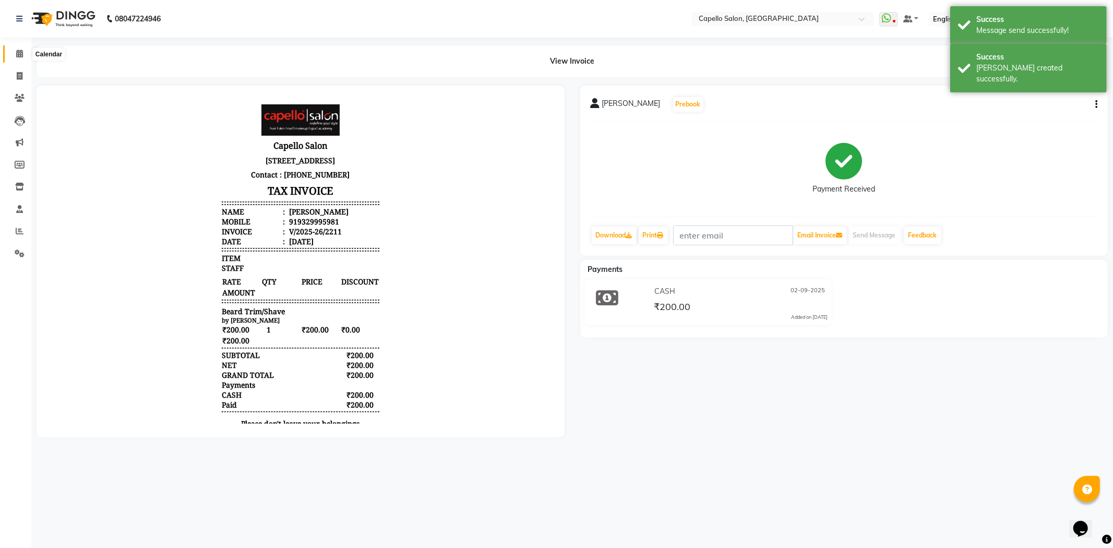
click at [13, 53] on span at bounding box center [19, 54] width 18 height 12
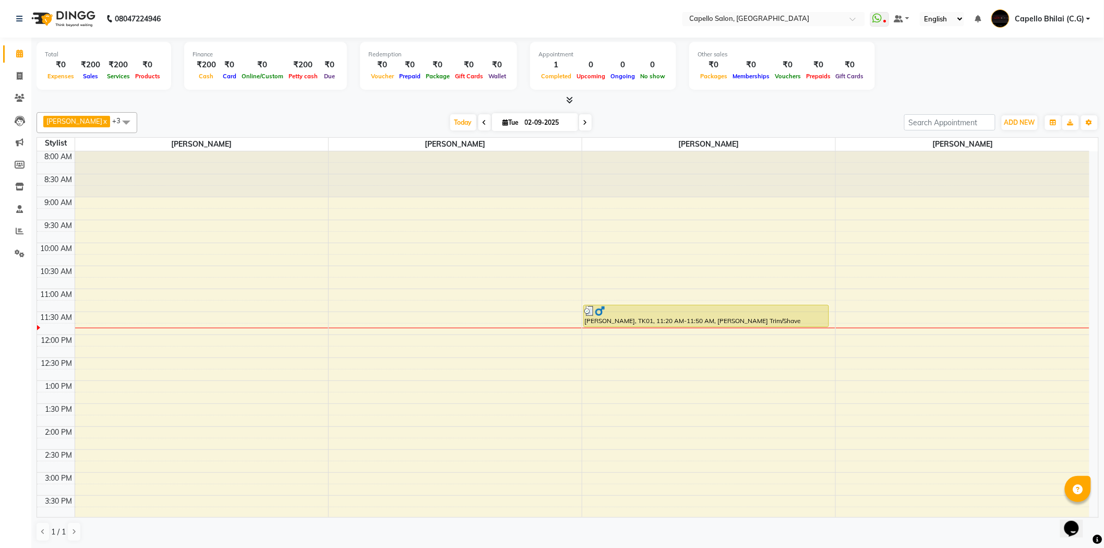
click at [565, 101] on span at bounding box center [567, 100] width 11 height 11
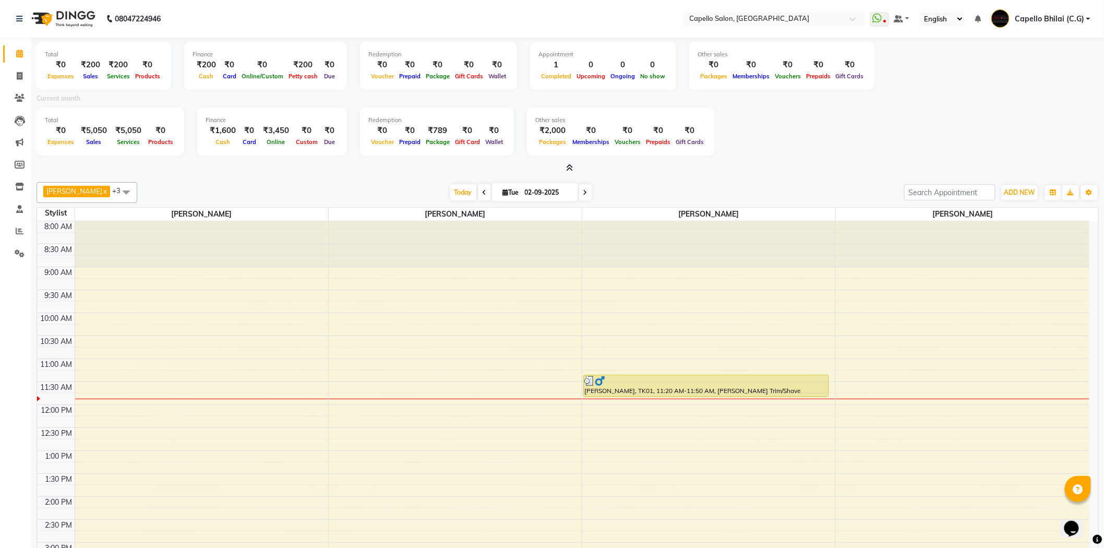
click at [570, 164] on icon at bounding box center [570, 168] width 7 height 8
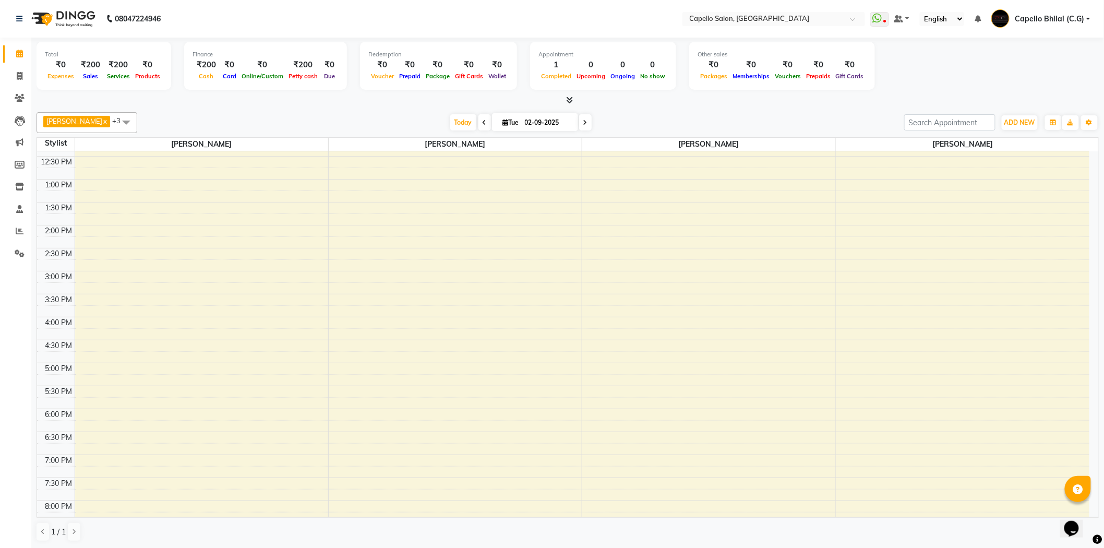
scroll to position [279, 0]
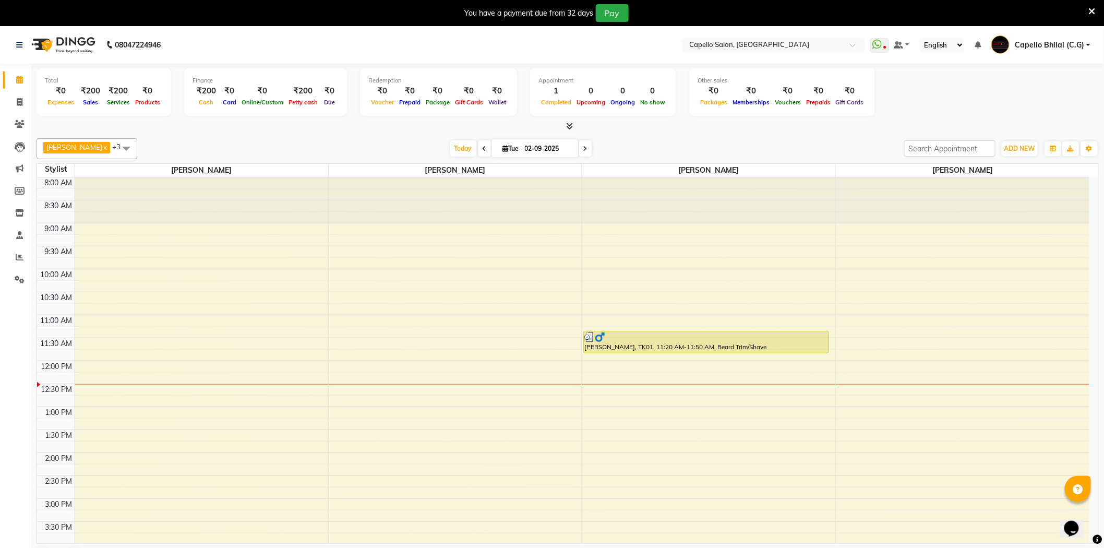
click at [754, 152] on div "Today Tue 02-09-2025" at bounding box center [520, 149] width 757 height 16
click at [845, 134] on div "Nazma Sheikh x Nitish Sen x SANDHYA TEMBHURKAR x YOGENDRA SEN x +3 Select All A…" at bounding box center [568, 353] width 1062 height 438
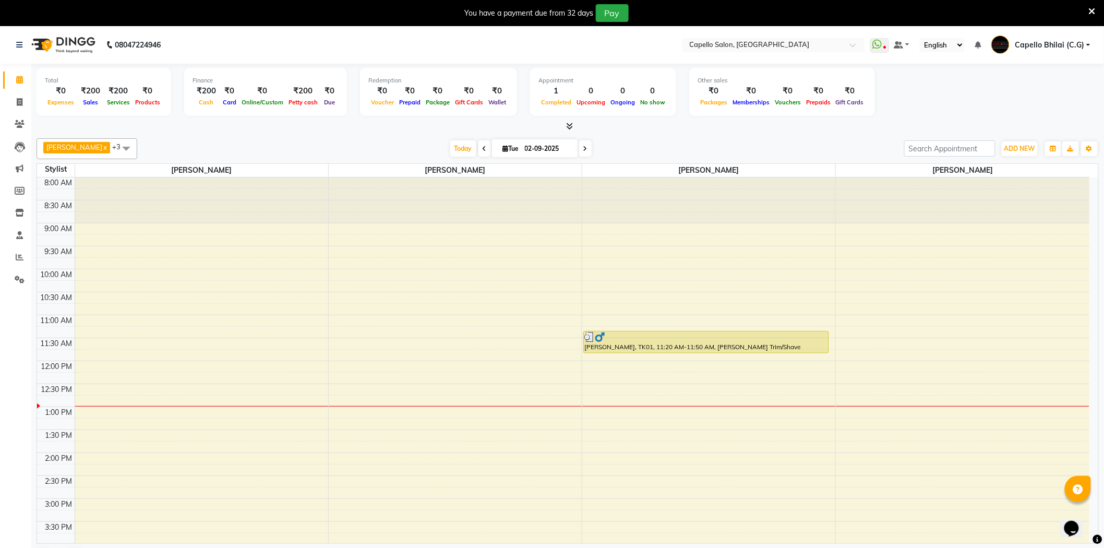
drag, startPoint x: 616, startPoint y: 143, endPoint x: 598, endPoint y: 169, distance: 31.1
click at [616, 143] on div "[DATE] [DATE]" at bounding box center [520, 149] width 757 height 16
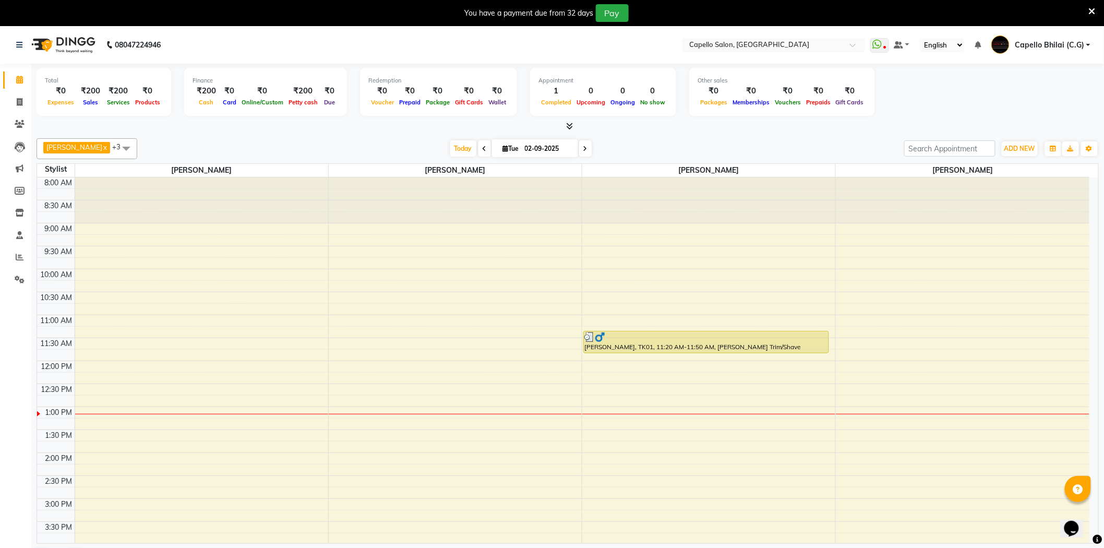
click at [1088, 9] on div "You have a payment due from 32 days Pay" at bounding box center [546, 13] width 1085 height 18
click at [583, 149] on icon at bounding box center [585, 149] width 4 height 6
type input "03-09-2025"
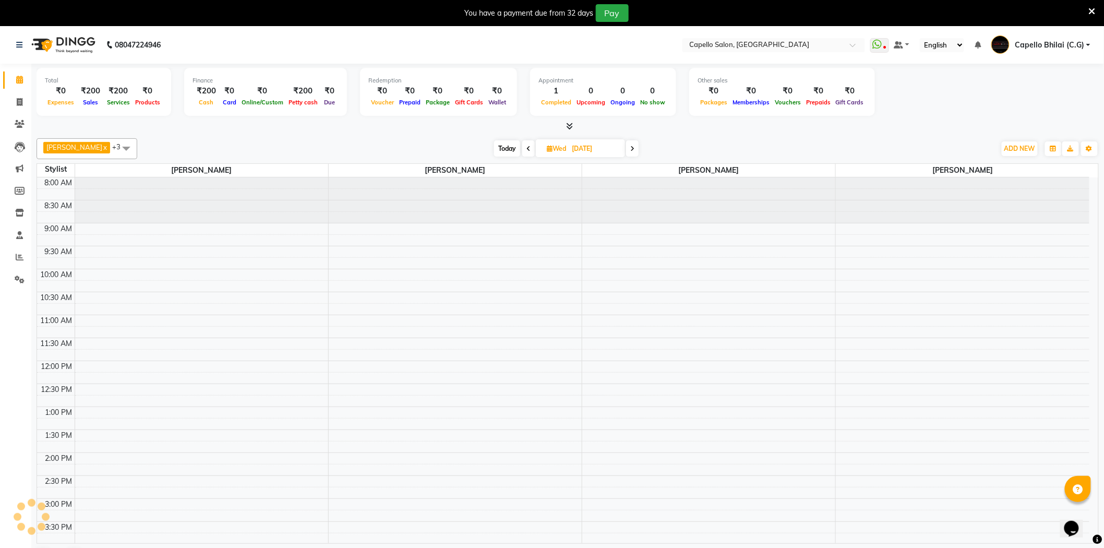
scroll to position [231, 0]
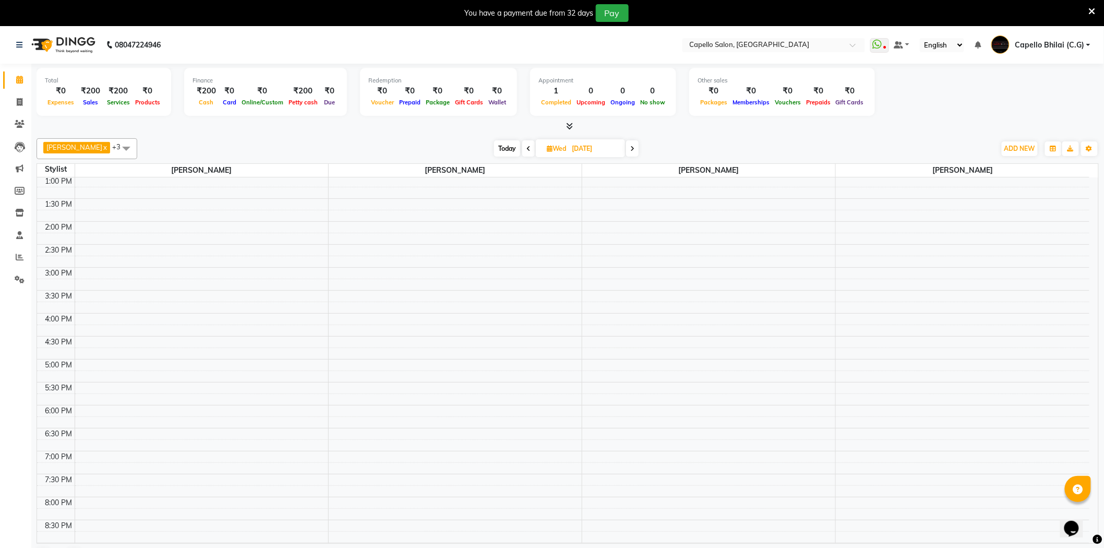
click at [569, 129] on icon at bounding box center [570, 126] width 7 height 8
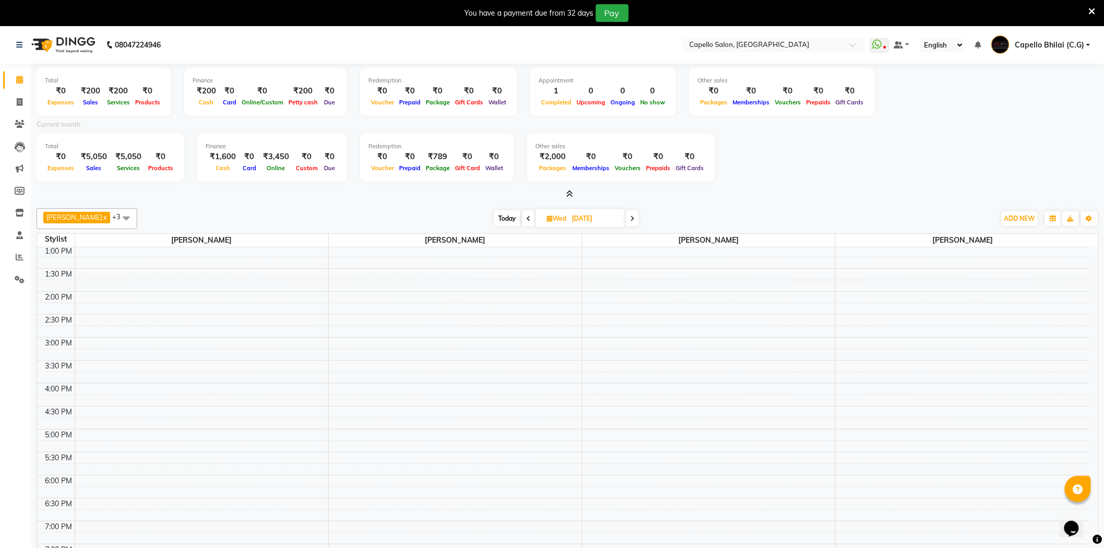
click at [570, 190] on icon at bounding box center [570, 194] width 7 height 8
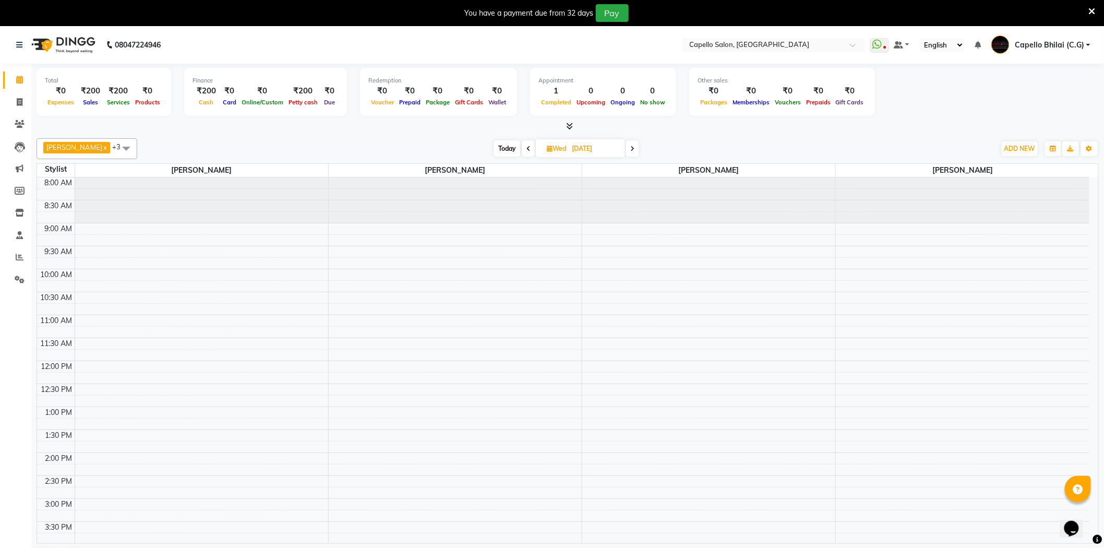
scroll to position [58, 0]
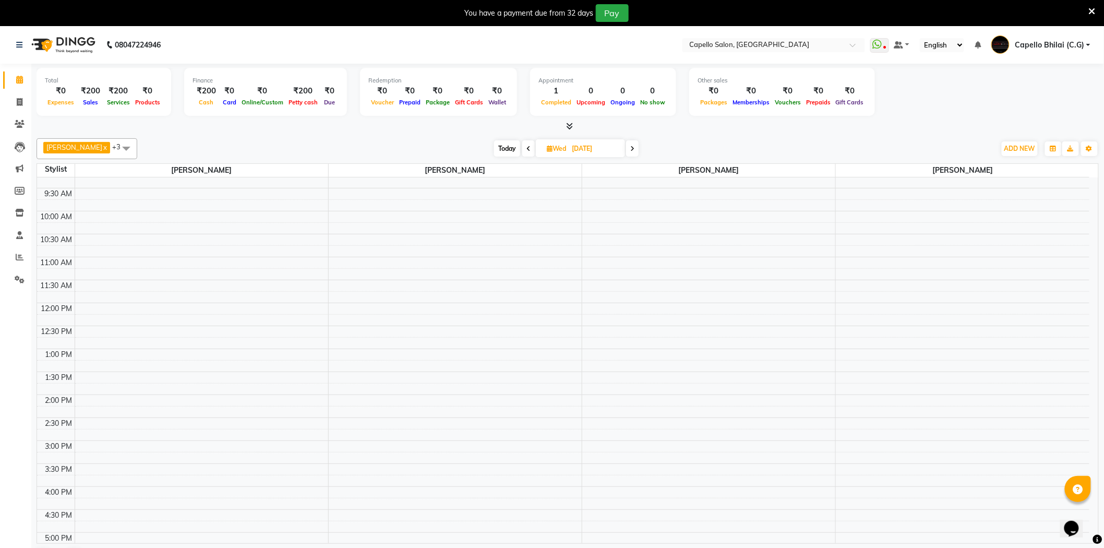
click at [1096, 11] on icon at bounding box center [1092, 11] width 7 height 9
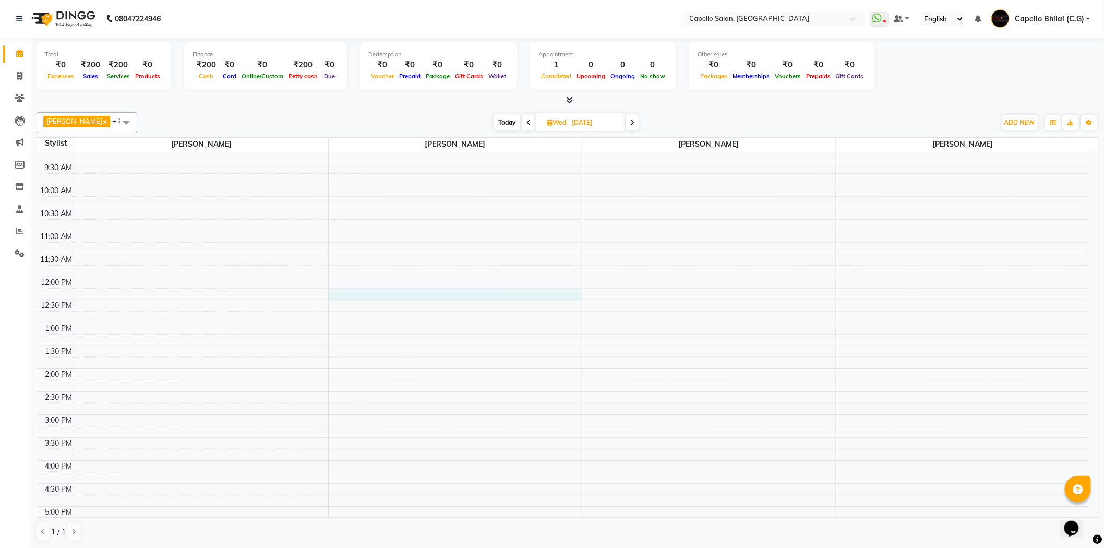
click at [353, 300] on div "8:00 AM 8:30 AM 9:00 AM 9:30 AM 10:00 AM 10:30 AM 11:00 AM 11:30 AM 12:00 PM 12…" at bounding box center [563, 414] width 1052 height 642
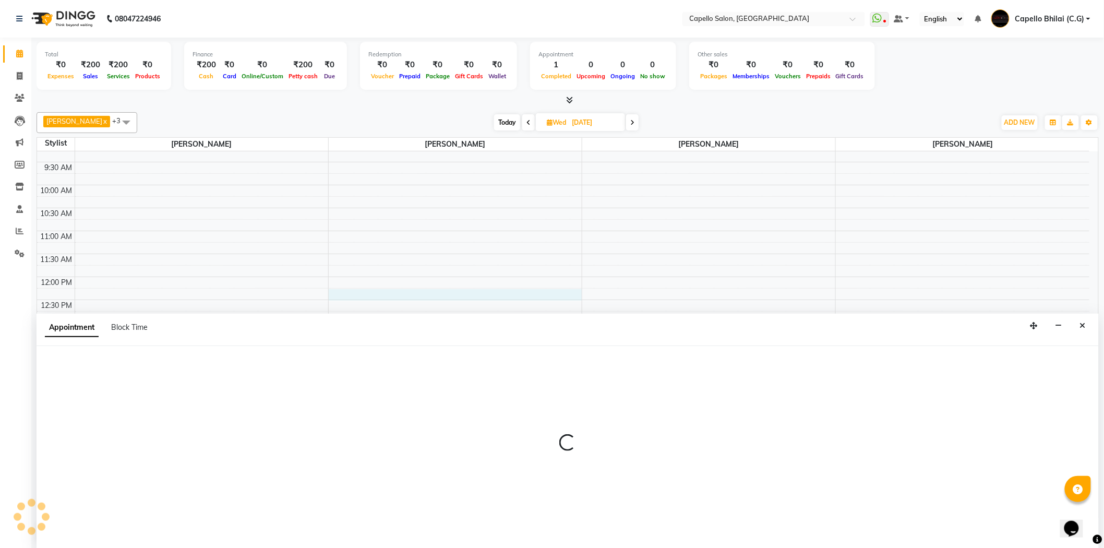
scroll to position [1, 0]
select select "49122"
select select "tentative"
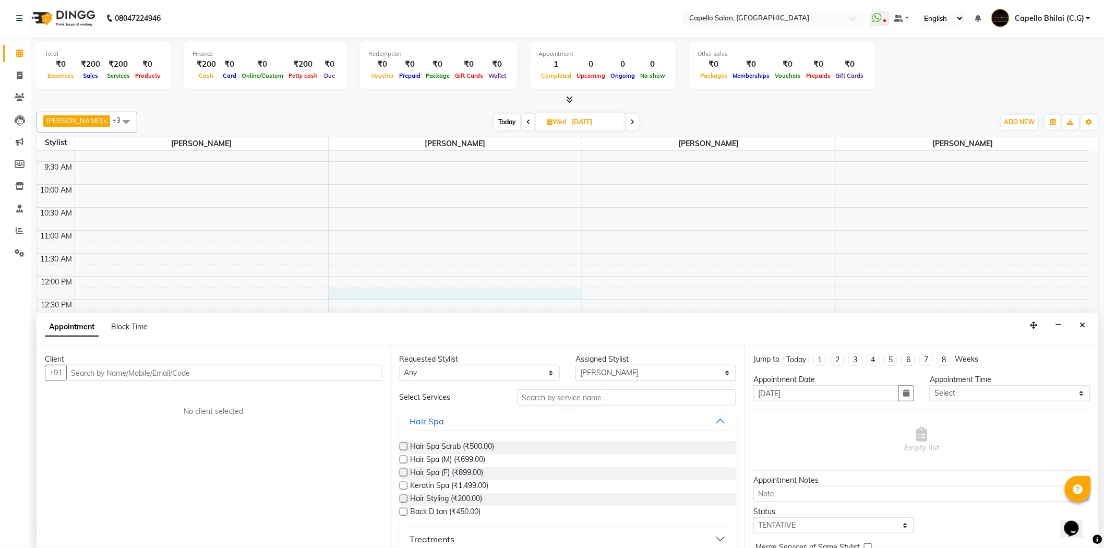
click at [175, 370] on input "text" at bounding box center [224, 373] width 316 height 16
click at [1077, 327] on button "Close" at bounding box center [1082, 325] width 15 height 16
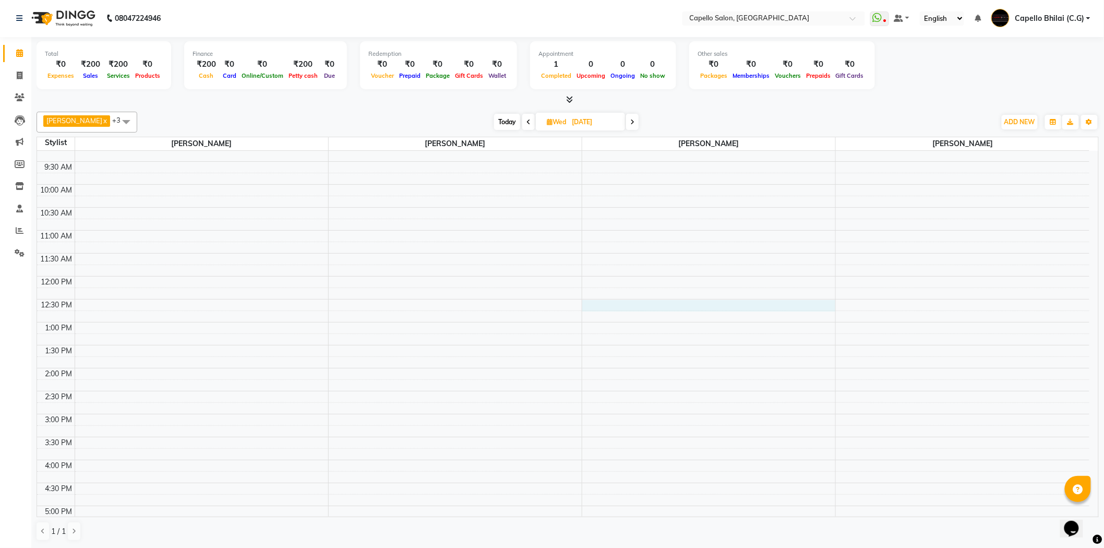
click at [692, 300] on div "8:00 AM 8:30 AM 9:00 AM 9:30 AM 10:00 AM 10:30 AM 11:00 AM 11:30 AM 12:00 PM 12…" at bounding box center [563, 414] width 1052 height 642
select select "60545"
select select "750"
select select "tentative"
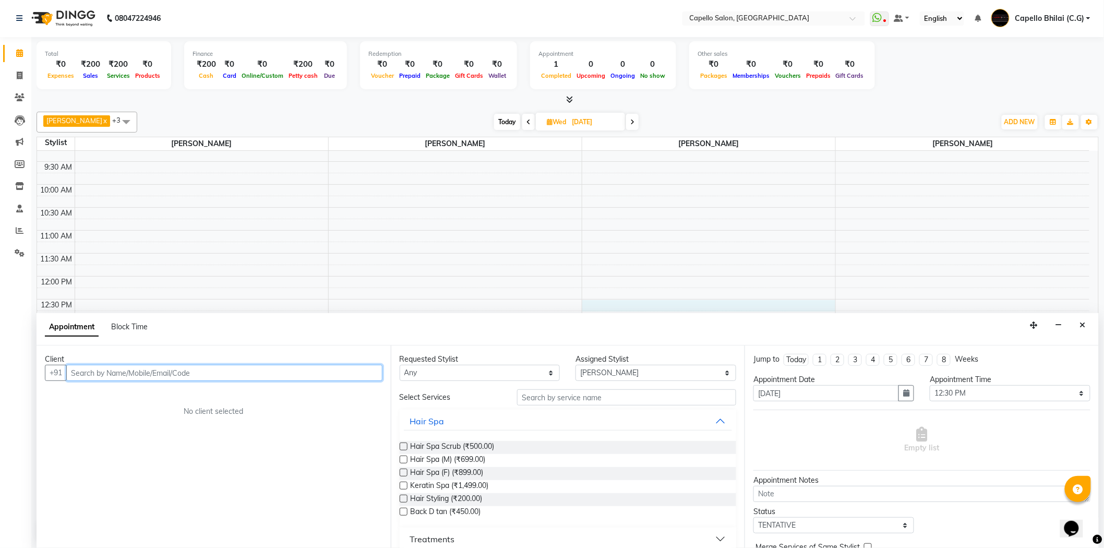
click at [176, 375] on input "text" at bounding box center [224, 373] width 316 height 16
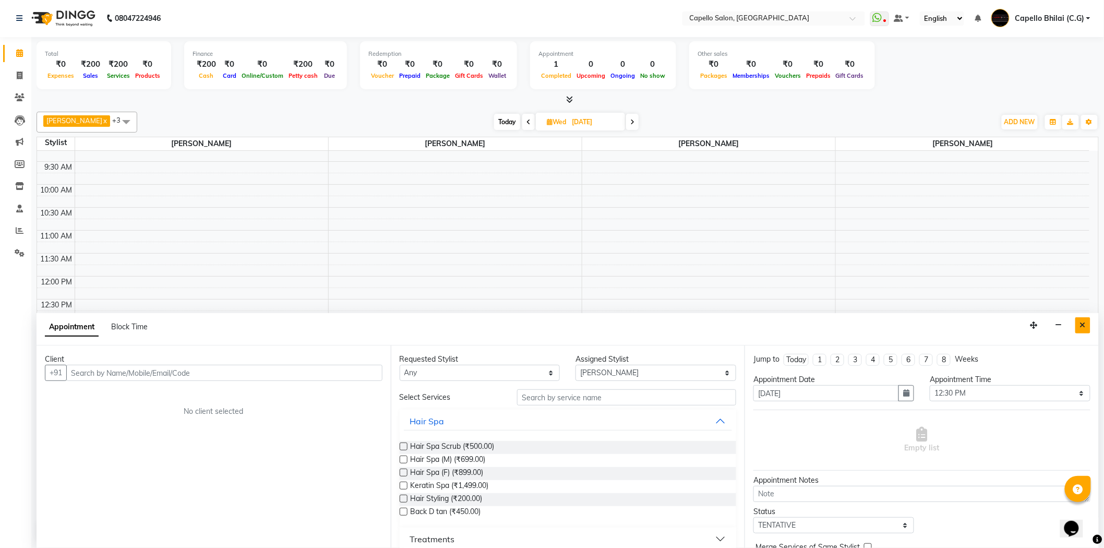
click at [1077, 324] on button "Close" at bounding box center [1082, 325] width 15 height 16
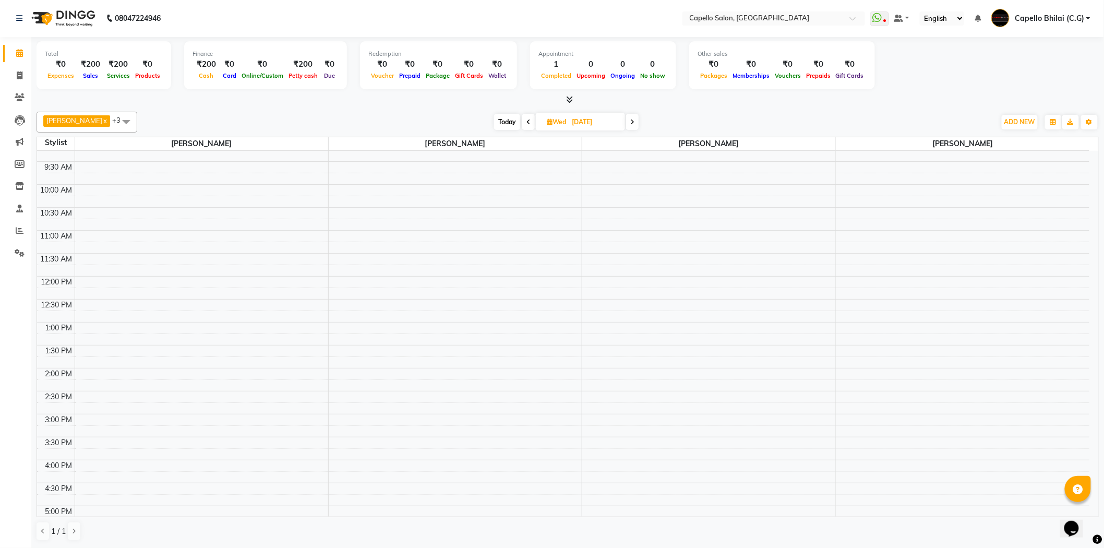
click at [829, 110] on div "Nazma Sheikh x Nitish Sen x SANDHYA TEMBHURKAR x YOGENDRA SEN x +3 Select All A…" at bounding box center [568, 326] width 1062 height 438
click at [570, 100] on icon at bounding box center [570, 99] width 7 height 8
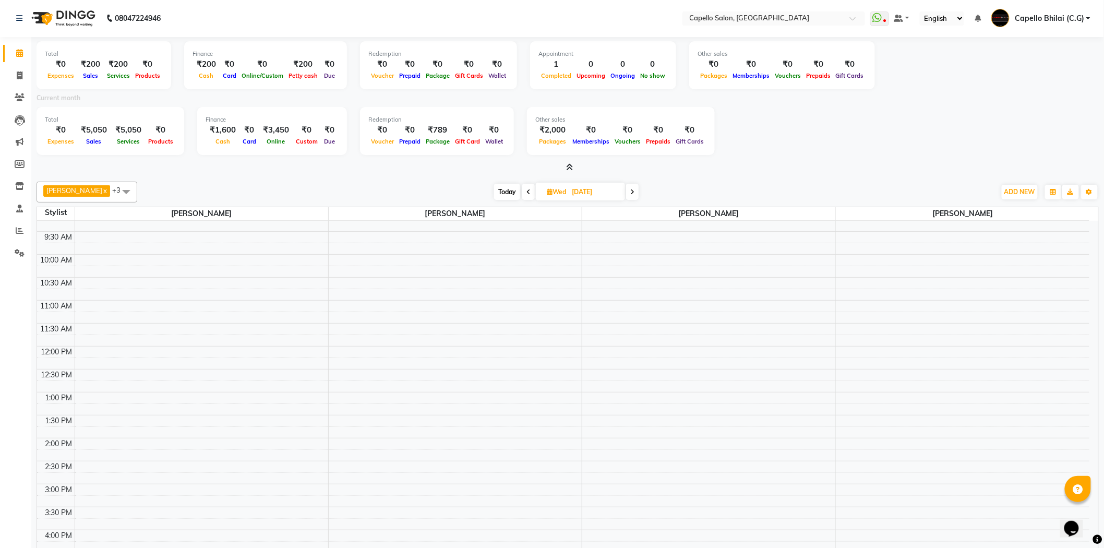
click at [570, 167] on icon at bounding box center [570, 167] width 7 height 8
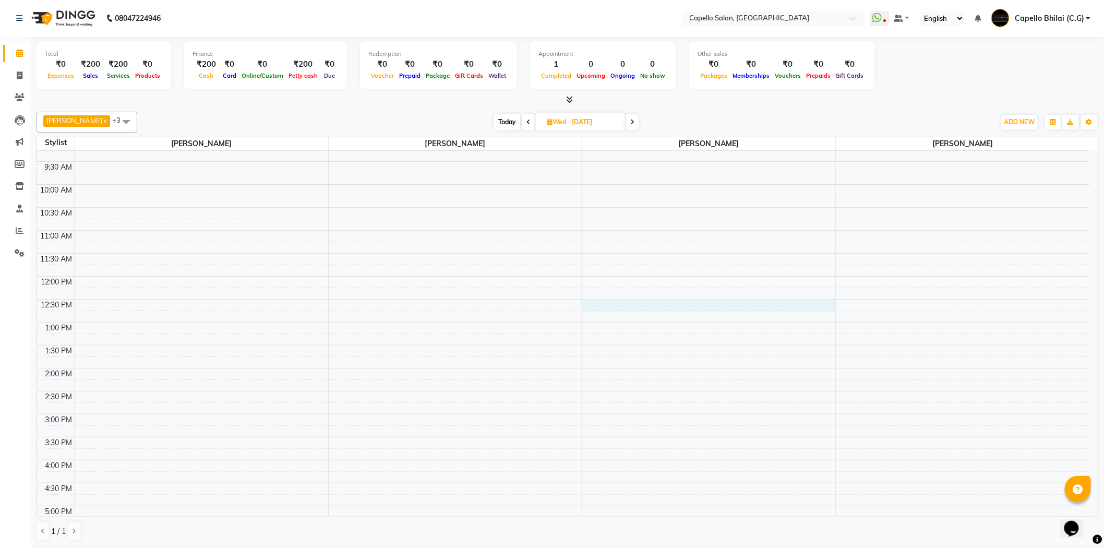
click at [702, 300] on div "8:00 AM 8:30 AM 9:00 AM 9:30 AM 10:00 AM 10:30 AM 11:00 AM 11:30 AM 12:00 PM 12…" at bounding box center [563, 414] width 1052 height 642
select select "60545"
select select "tentative"
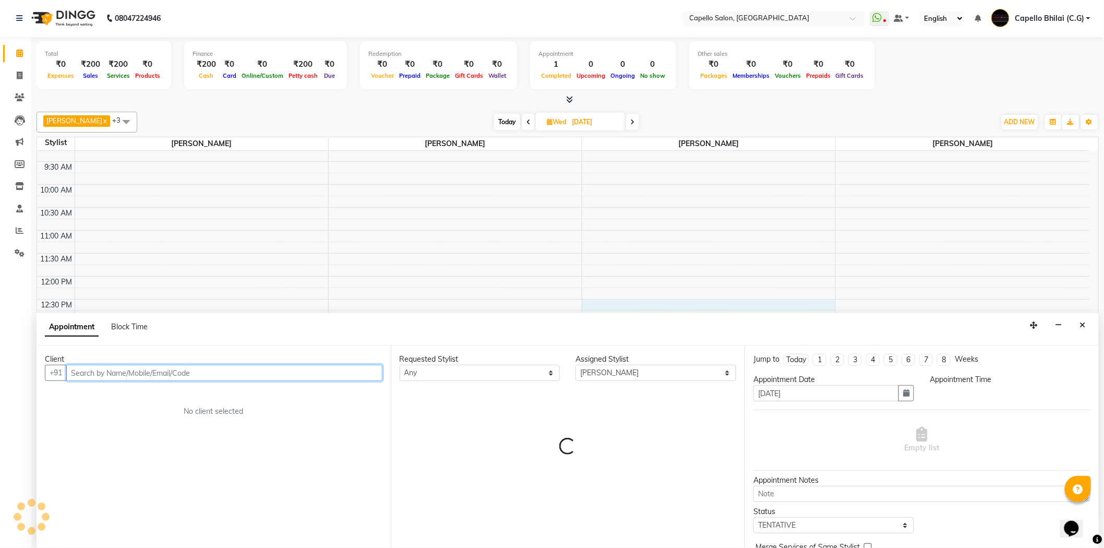
select select "750"
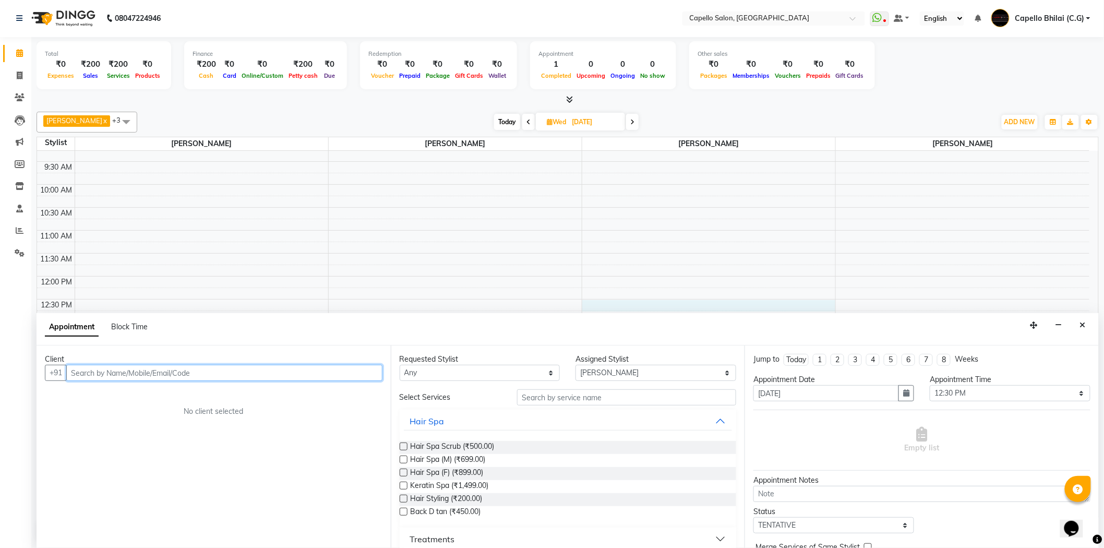
click at [175, 376] on input "text" at bounding box center [224, 373] width 316 height 16
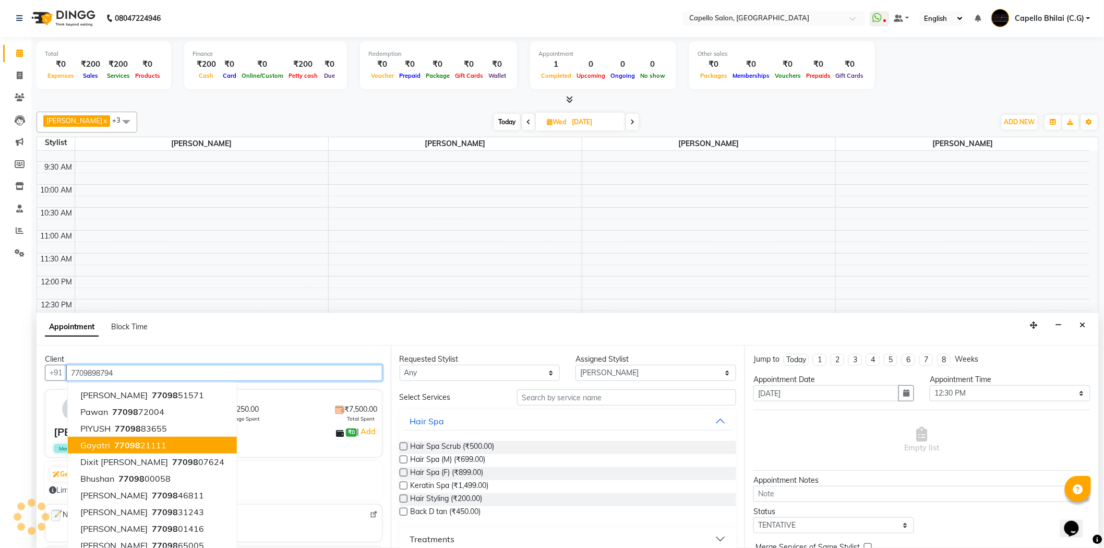
type input "7709898794"
click at [288, 452] on div "6 Visits ₹1,250.00 Average Spent ₹7,500.00 Total Spent Komal Meshram ₹0 | Add M…" at bounding box center [214, 423] width 338 height 68
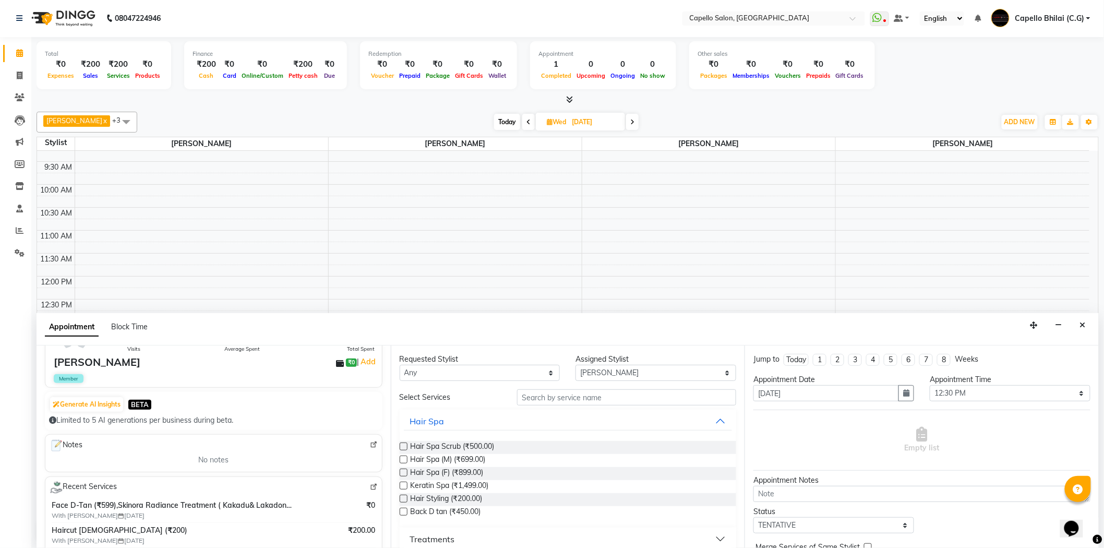
scroll to position [116, 0]
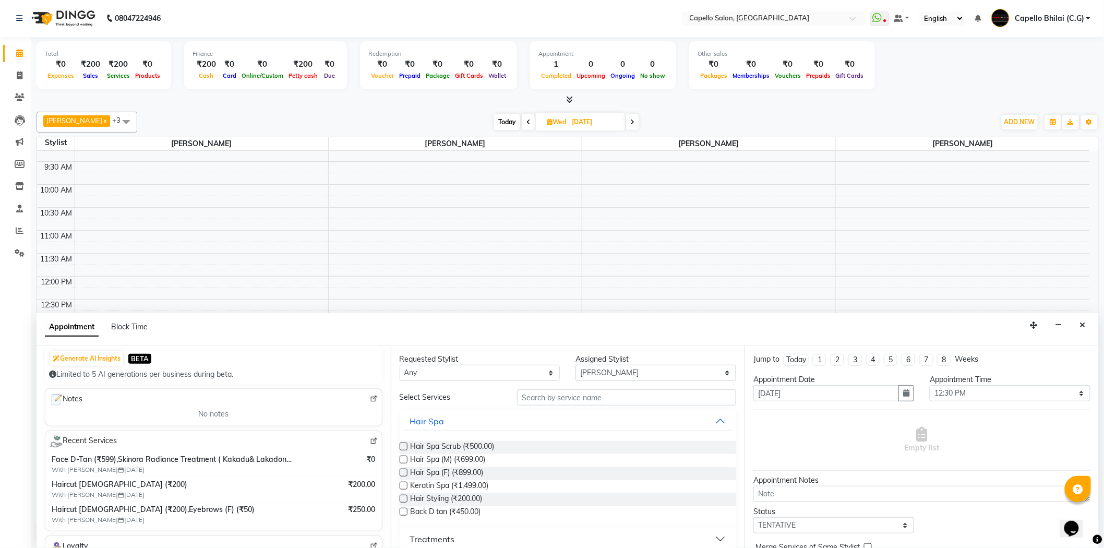
click at [370, 440] on img at bounding box center [374, 441] width 8 height 8
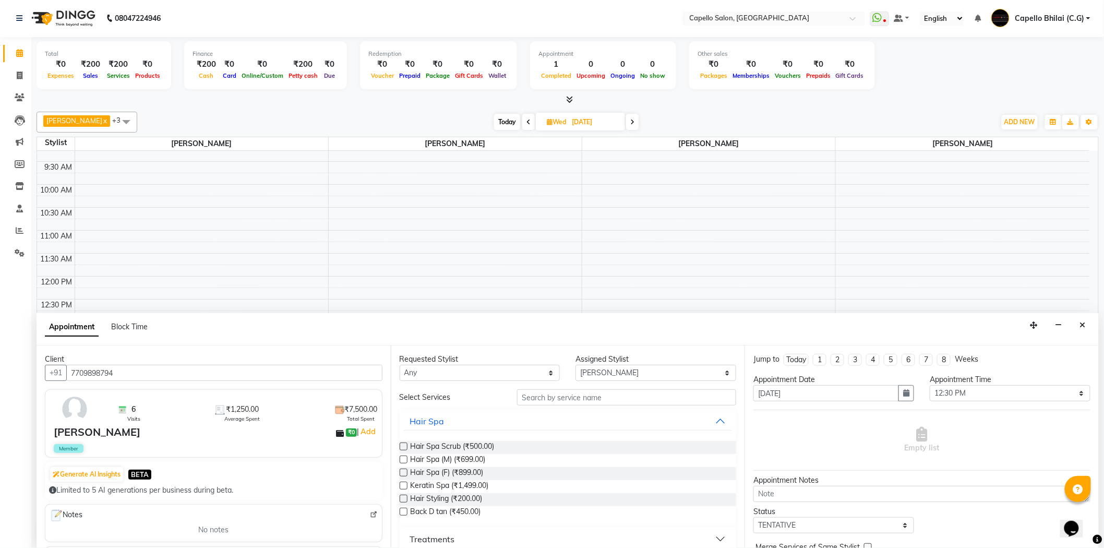
scroll to position [0, 0]
drag, startPoint x: 558, startPoint y: 394, endPoint x: 562, endPoint y: 398, distance: 5.5
click at [560, 395] on input "text" at bounding box center [626, 398] width 219 height 16
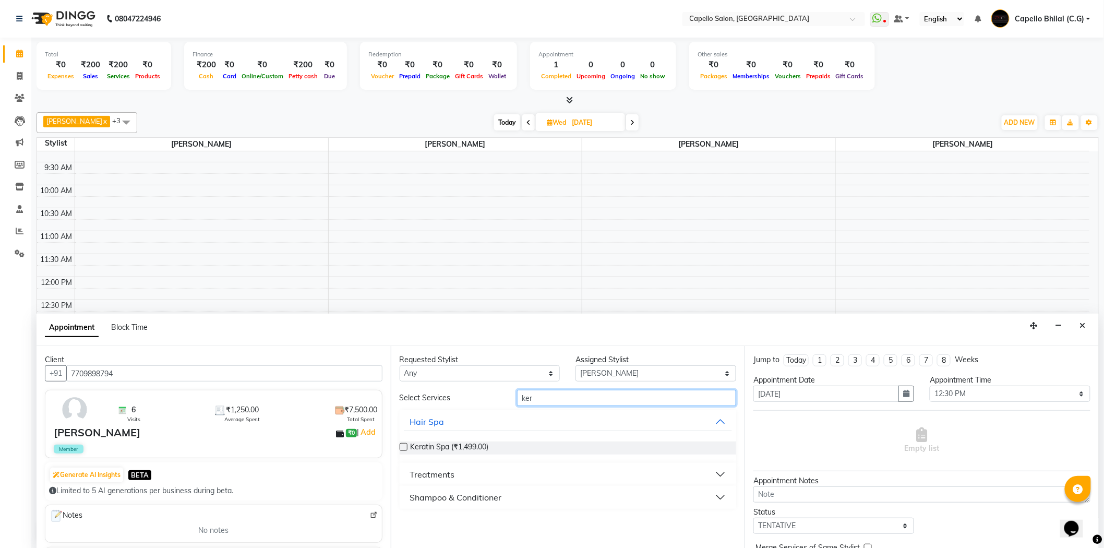
type input "ker"
click at [446, 482] on button "Treatments" at bounding box center [568, 474] width 329 height 19
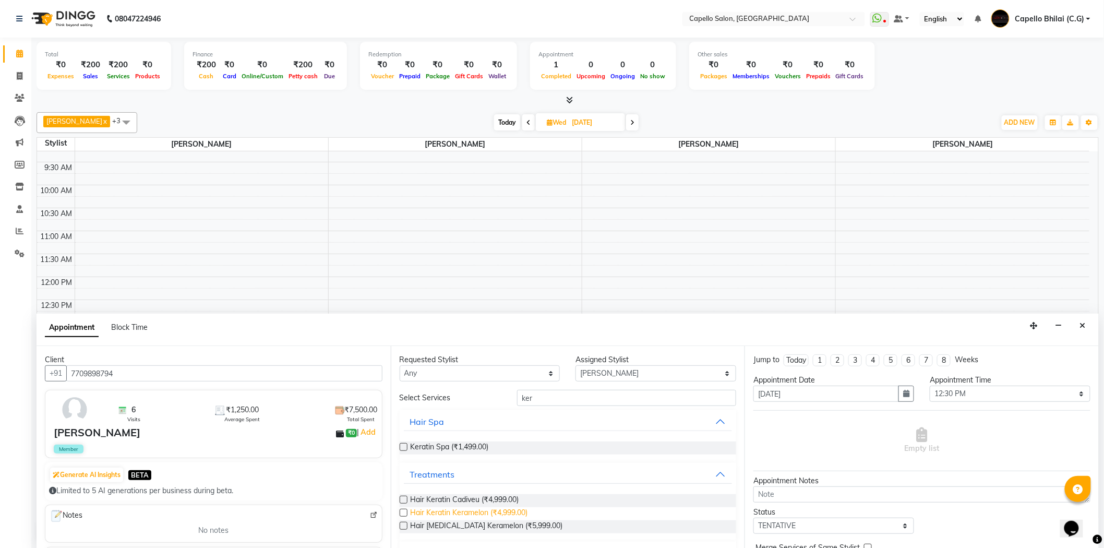
click at [464, 515] on span "Hair Keratin Keramelon (₹4,999.00)" at bounding box center [469, 513] width 117 height 13
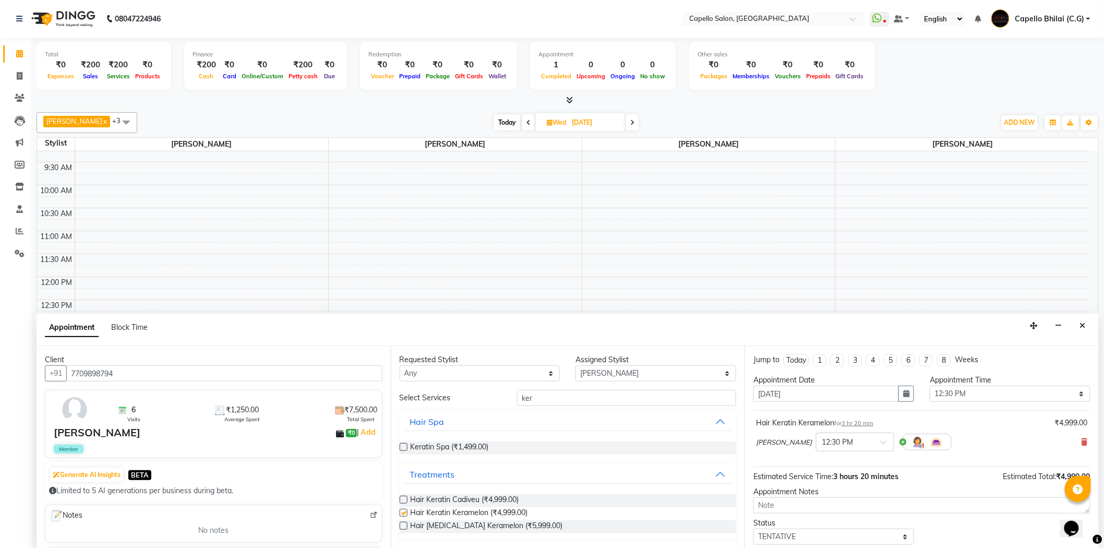
checkbox input "false"
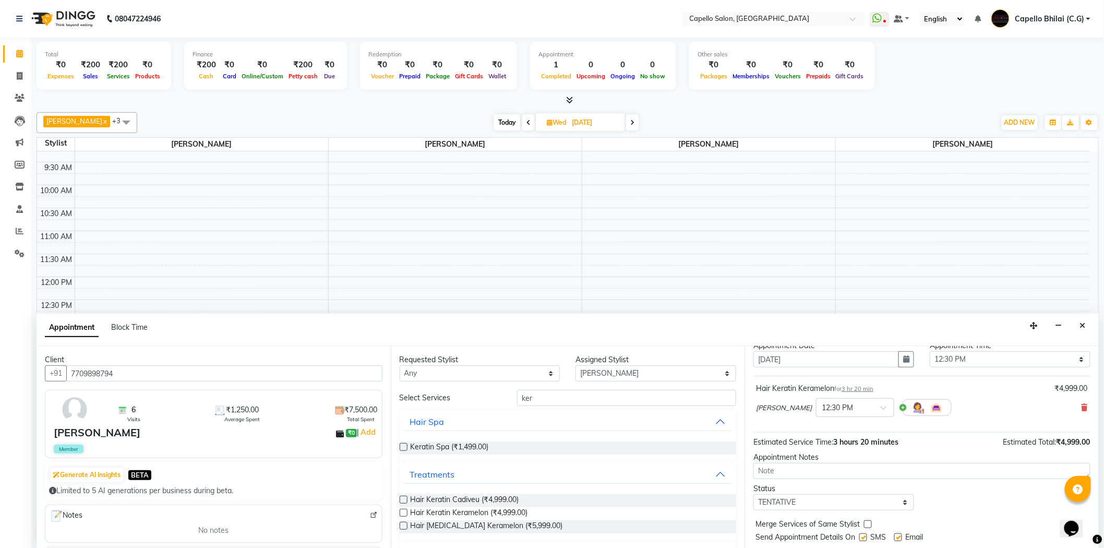
scroll to position [62, 0]
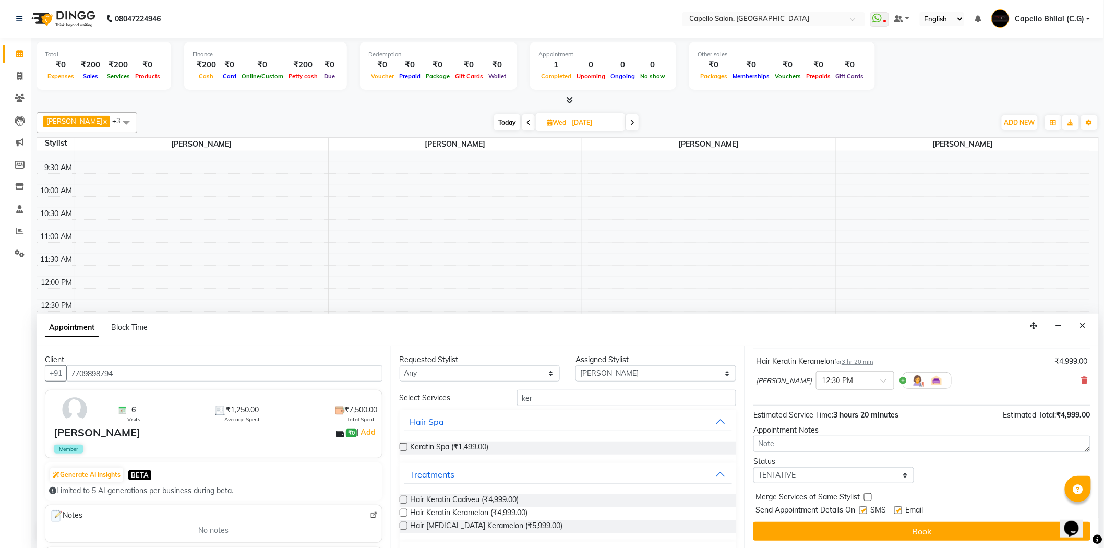
click at [863, 530] on button "Book" at bounding box center [921, 531] width 337 height 19
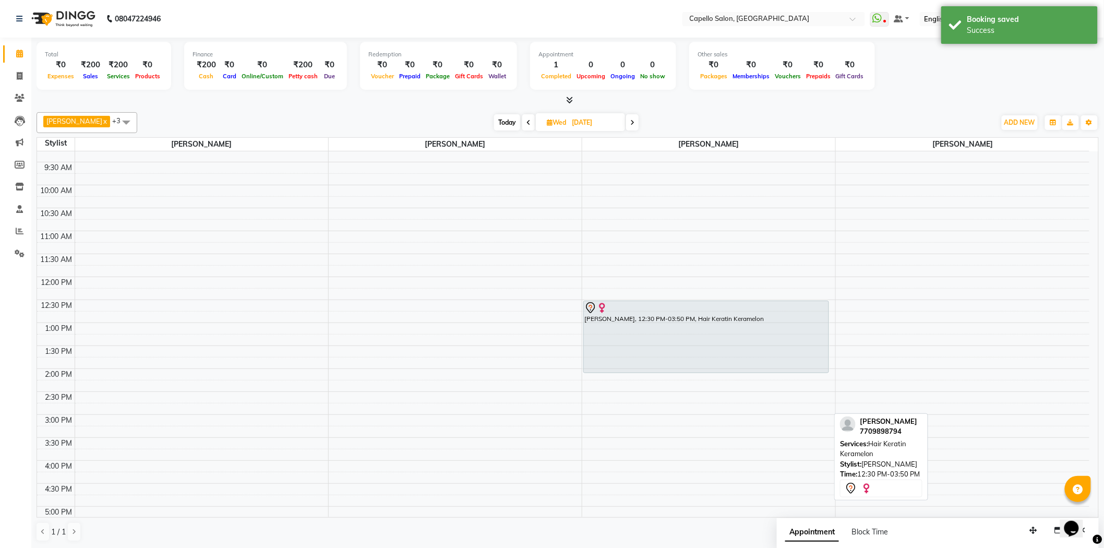
drag, startPoint x: 710, startPoint y: 451, endPoint x: 701, endPoint y: 374, distance: 77.3
click at [701, 374] on div "8:00 AM 8:30 AM 9:00 AM 9:30 AM 10:00 AM 10:30 AM 11:00 AM 11:30 AM 12:00 PM 12…" at bounding box center [563, 414] width 1052 height 642
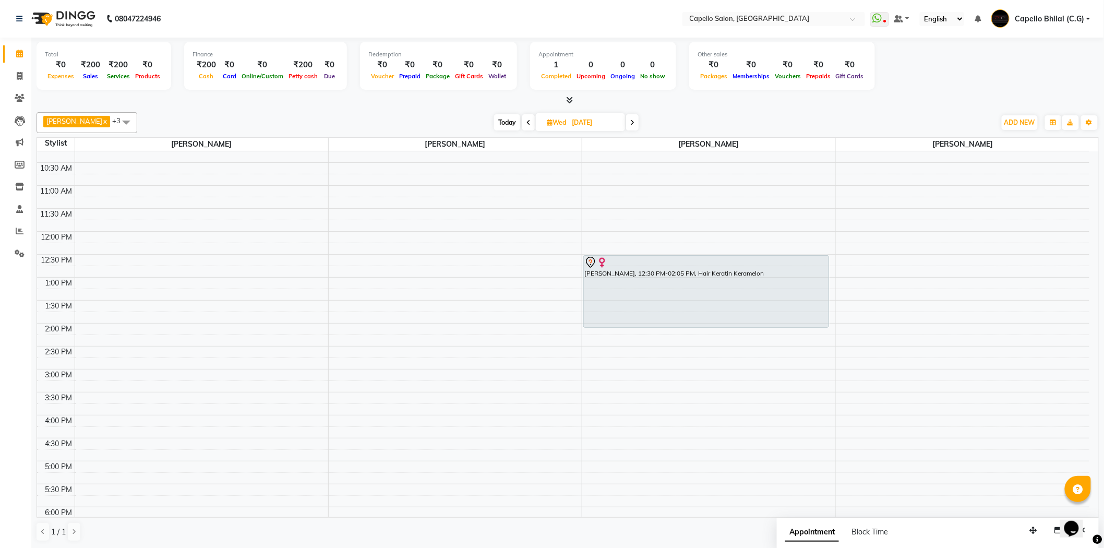
scroll to position [0, 0]
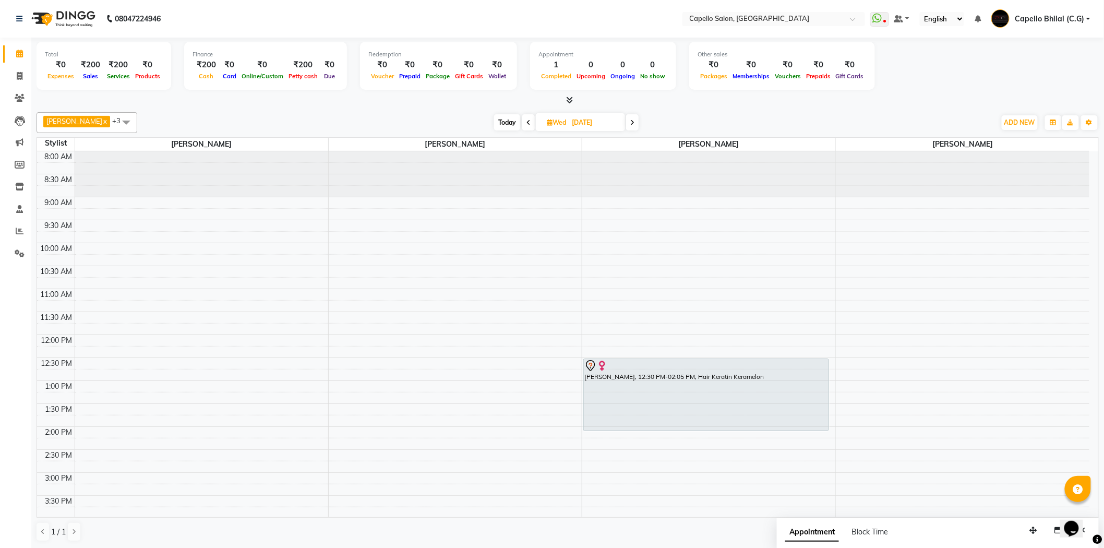
click at [494, 116] on span "Today" at bounding box center [507, 122] width 26 height 16
type input "02-09-2025"
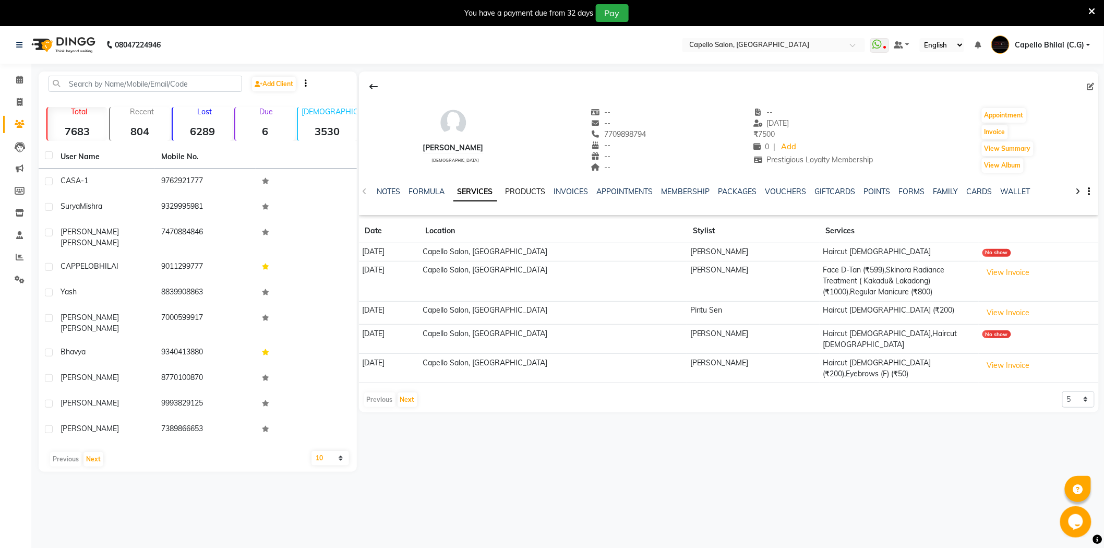
click at [517, 196] on link "PRODUCTS" at bounding box center [526, 191] width 40 height 9
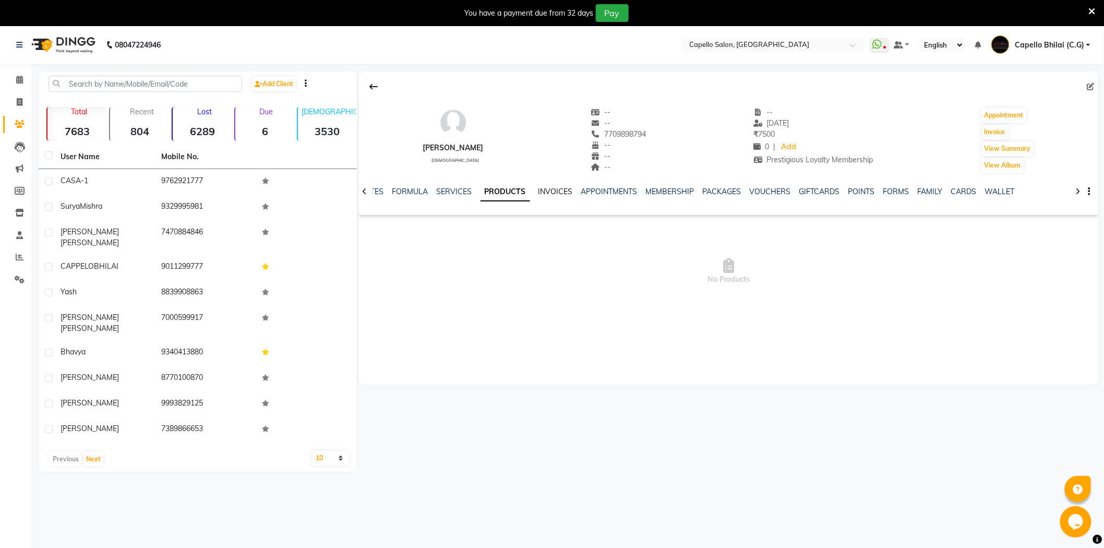
click at [563, 191] on link "INVOICES" at bounding box center [555, 191] width 34 height 9
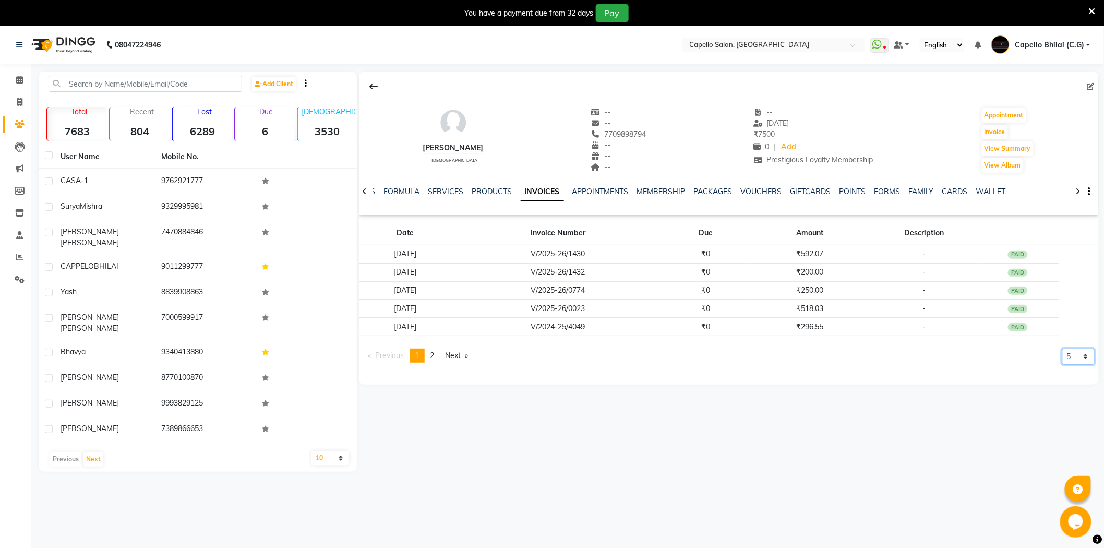
click at [1071, 358] on select "5 10 50 100 500" at bounding box center [1078, 357] width 32 height 16
select select "500"
click at [1062, 365] on select "5 10 50 100 500" at bounding box center [1078, 357] width 32 height 16
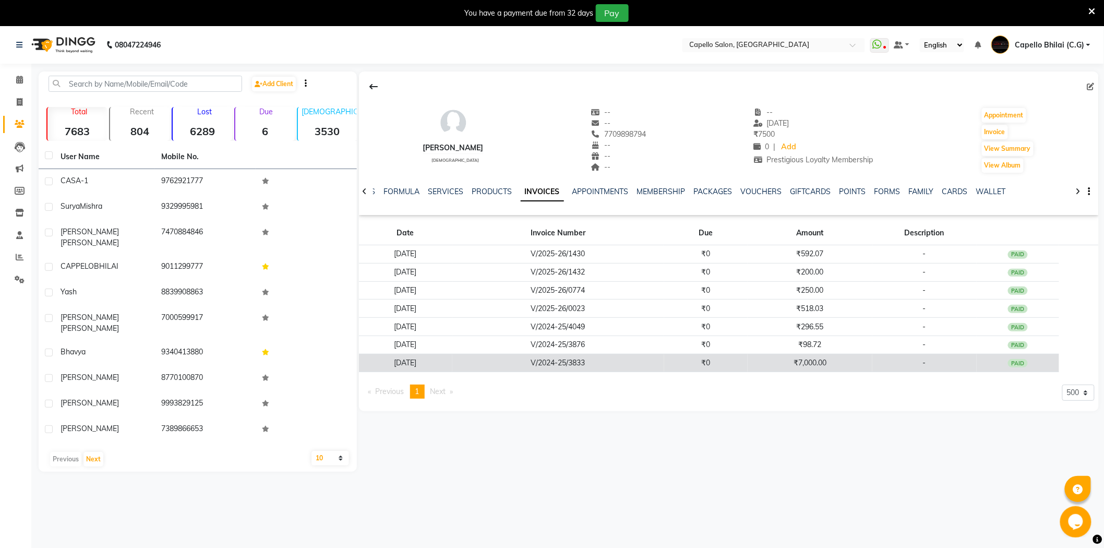
click at [887, 364] on td "-" at bounding box center [924, 363] width 104 height 18
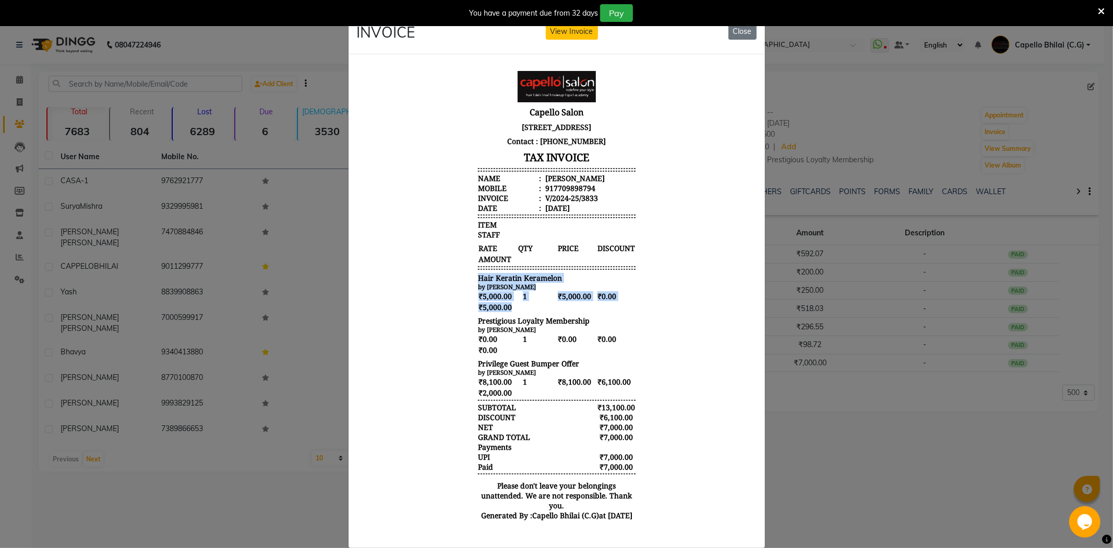
drag, startPoint x: 457, startPoint y: 279, endPoint x: 509, endPoint y: 307, distance: 59.5
click at [509, 307] on body "Capello Salon [STREET_ADDRESS] Contact : [PHONE_NUMBER] TAX INVOICE Name : [PER…" at bounding box center [556, 298] width 391 height 464
click at [739, 32] on button "Close" at bounding box center [742, 31] width 28 height 16
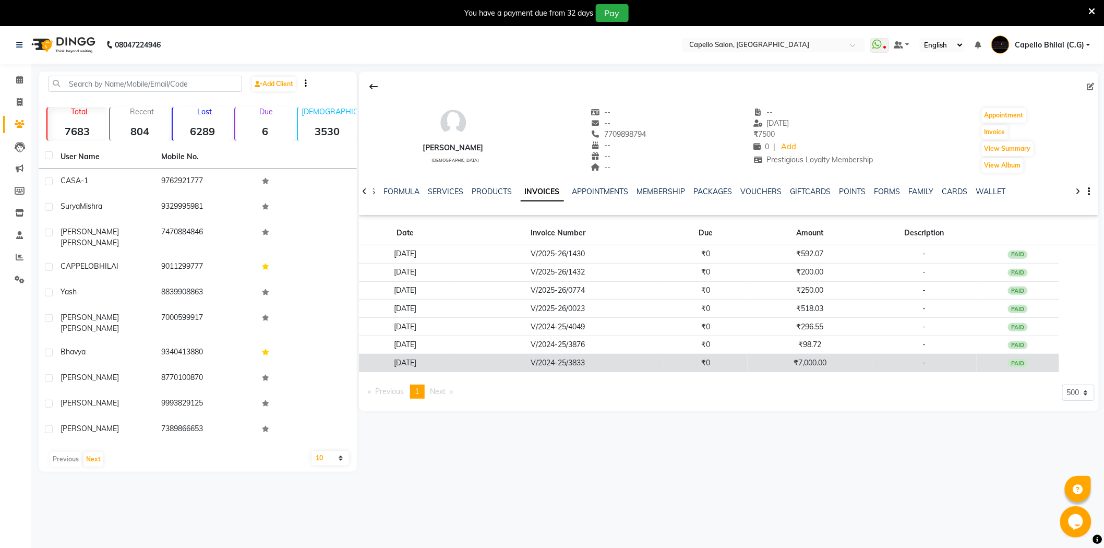
click at [1016, 357] on td "PAID" at bounding box center [1018, 363] width 82 height 18
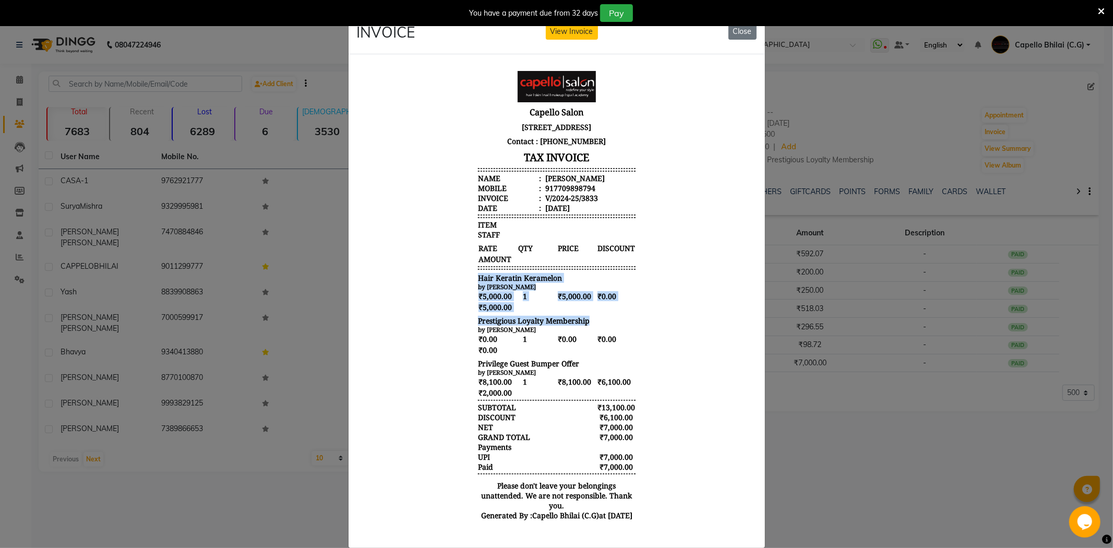
drag, startPoint x: 457, startPoint y: 281, endPoint x: 584, endPoint y: 323, distance: 133.6
click at [584, 323] on body "Capello Salon [STREET_ADDRESS] Contact : [PHONE_NUMBER] TAX INVOICE Name : [PER…" at bounding box center [556, 298] width 391 height 464
drag, startPoint x: 577, startPoint y: 200, endPoint x: 554, endPoint y: 208, distance: 23.6
click at [554, 208] on ul "Name : [PERSON_NAME] Mobile : 917709898794 Invoice : V/2024-25/3833 Date : [DAT…" at bounding box center [556, 193] width 158 height 40
click at [584, 205] on li "Date : [DATE]" at bounding box center [556, 207] width 158 height 10
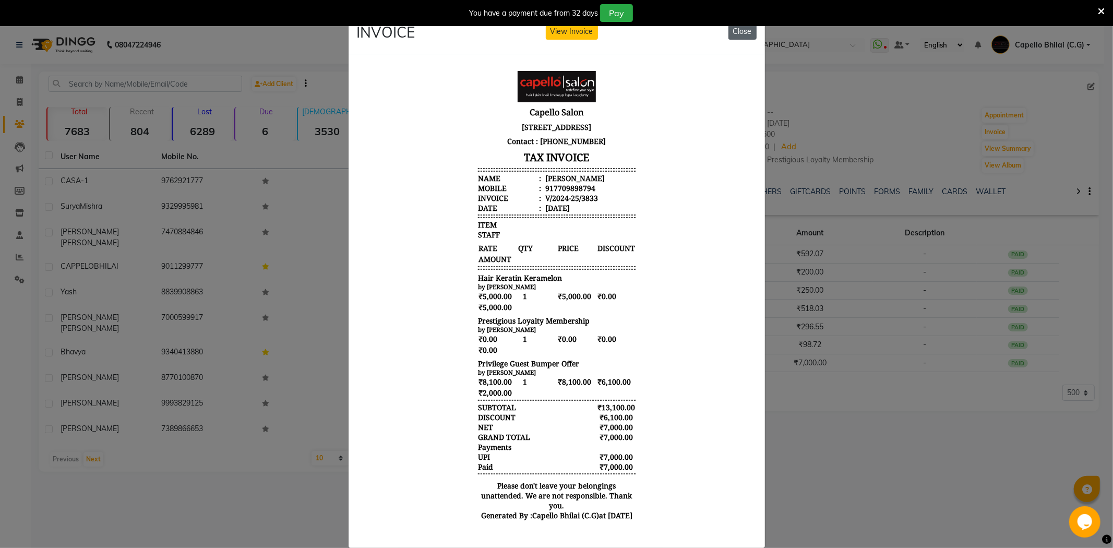
click at [748, 33] on button "Close" at bounding box center [742, 31] width 28 height 16
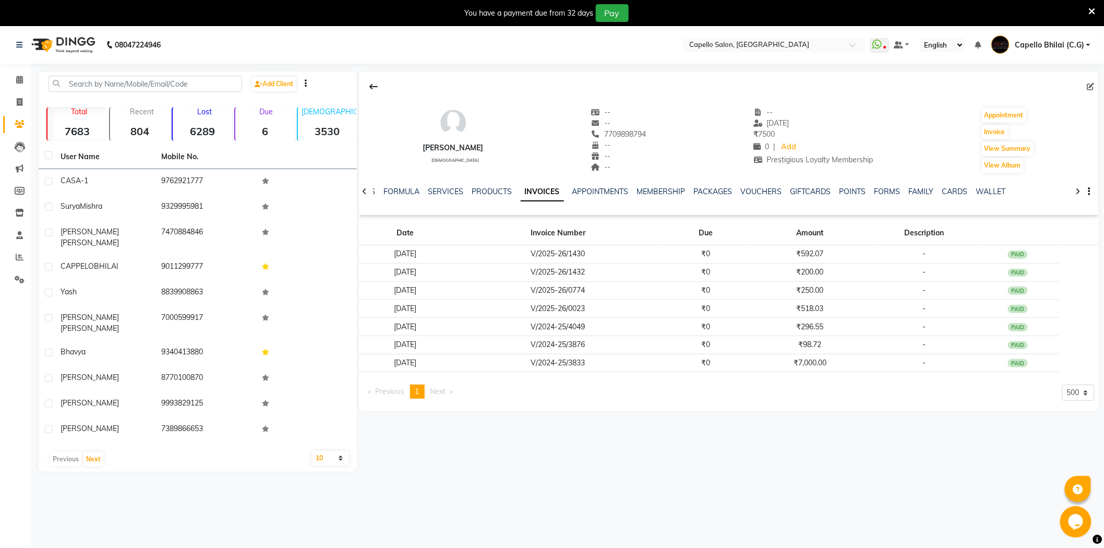
click at [1087, 9] on div "You have a payment due from 32 days Pay" at bounding box center [546, 13] width 1085 height 18
click at [1090, 10] on icon at bounding box center [1092, 11] width 7 height 9
